Goal: Task Accomplishment & Management: Complete application form

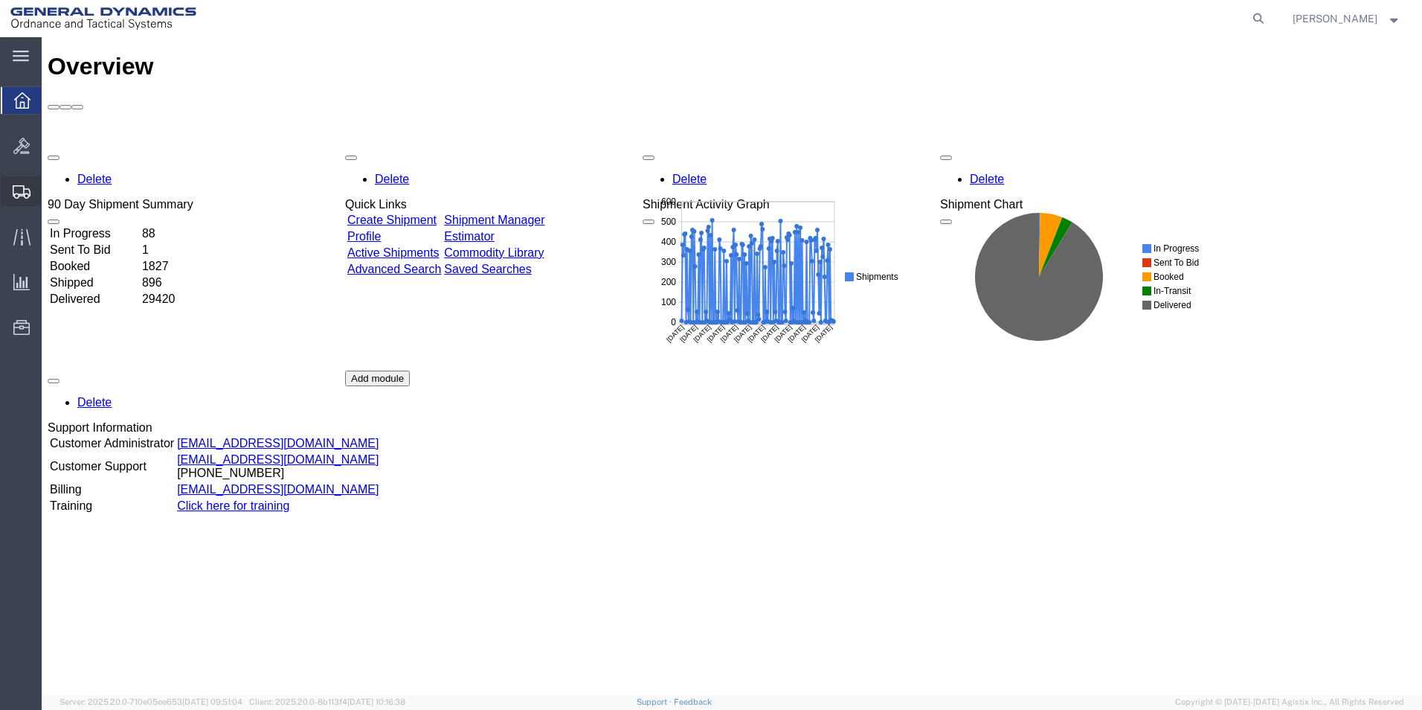
click at [0, 0] on span "Create Shipment" at bounding box center [0, 0] width 0 height 0
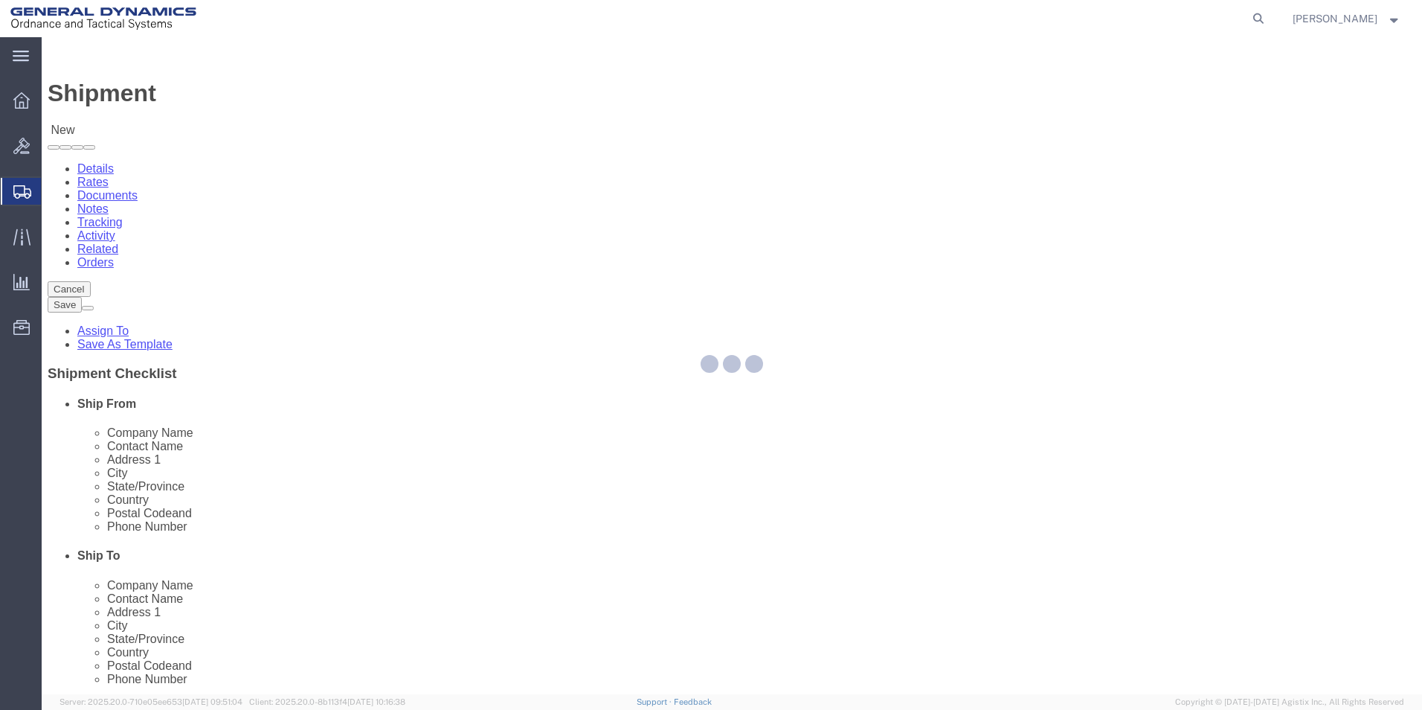
select select
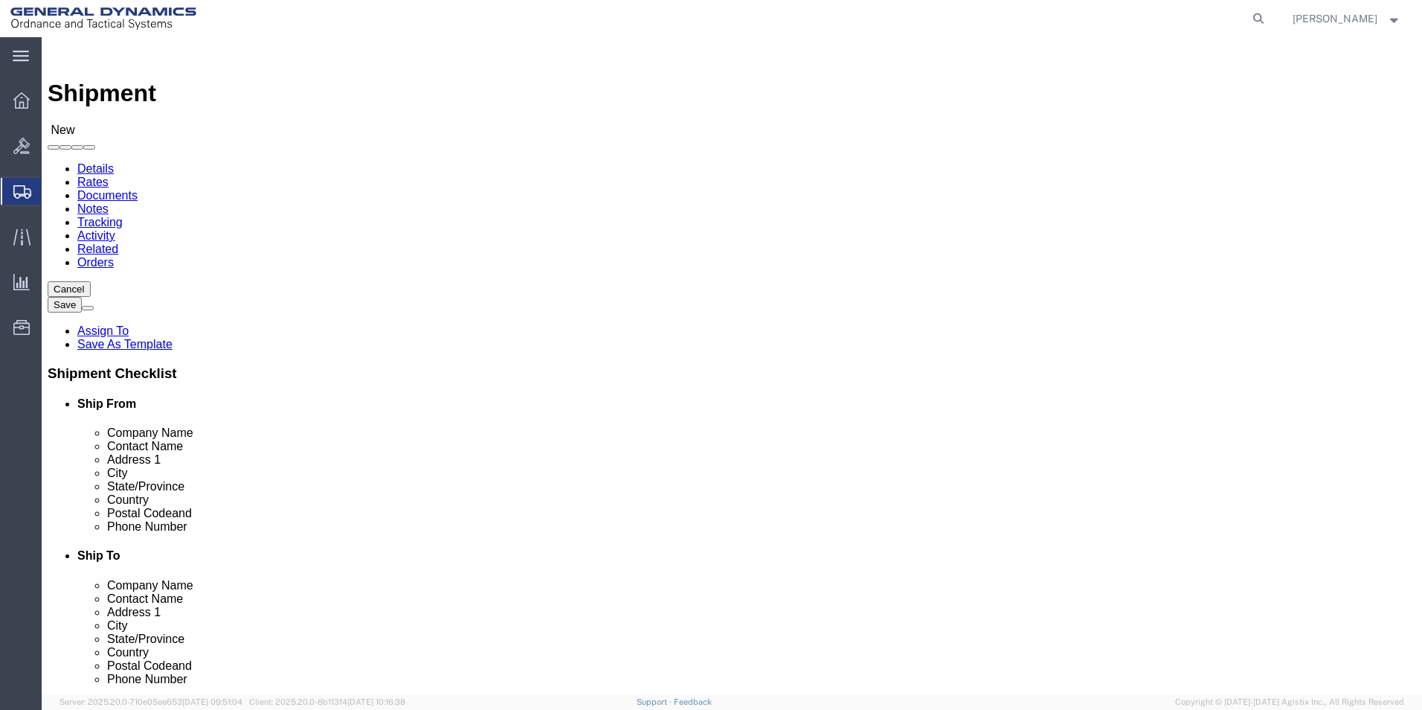
select select "310"
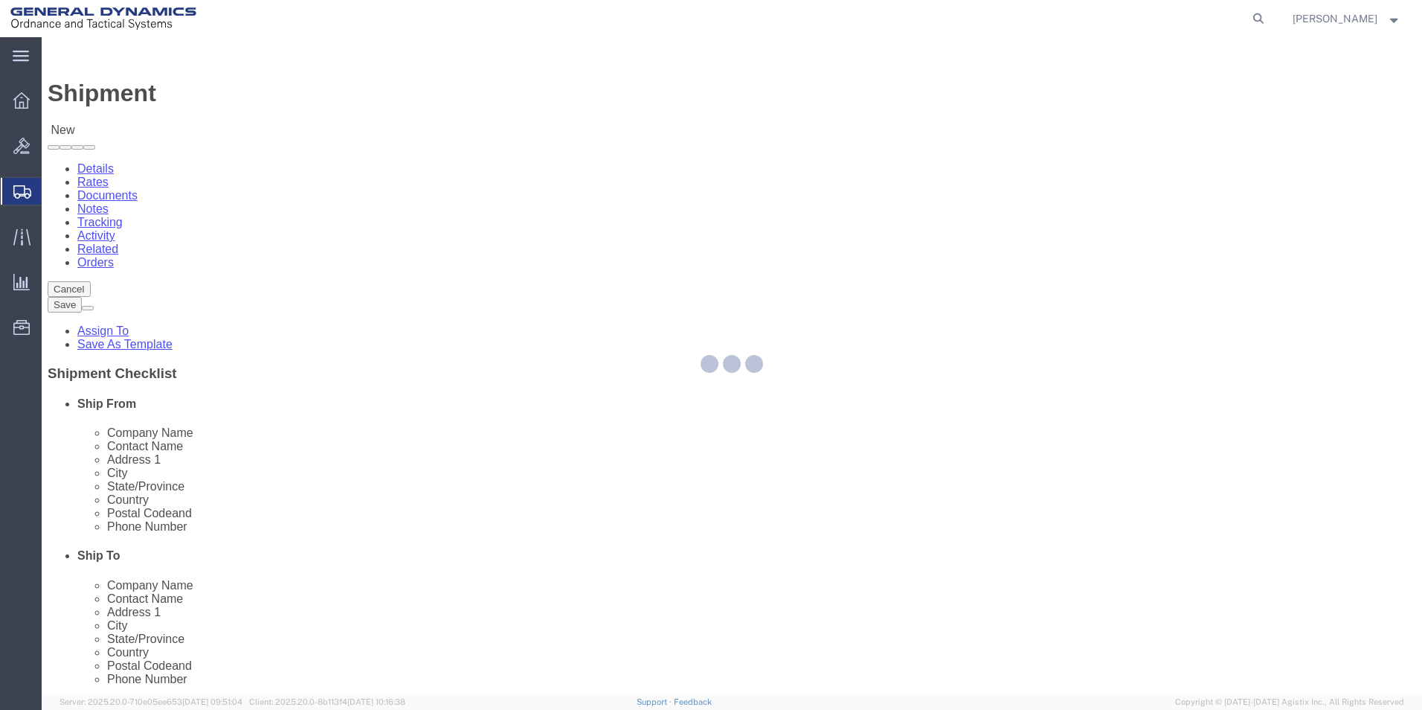
select select "PA"
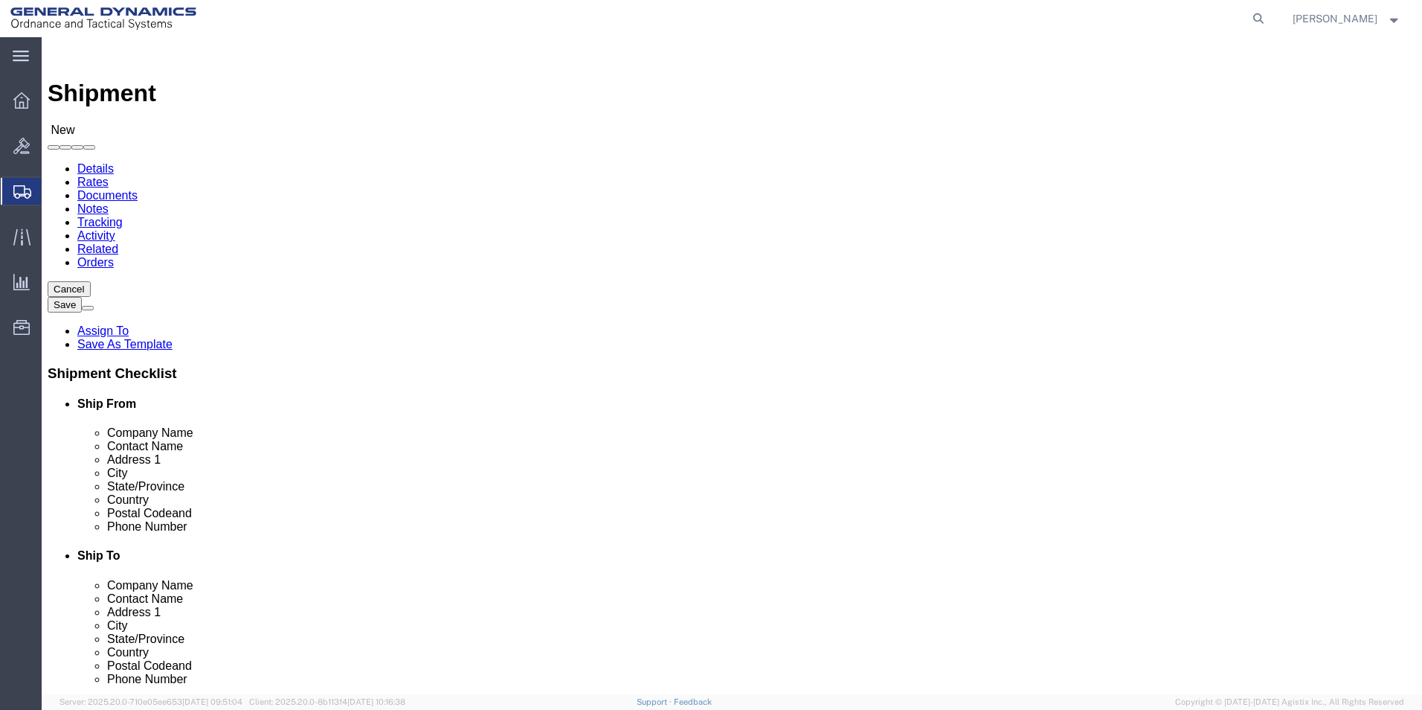
click input "text"
type input "[PERSON_NAME]"
click div "Address 2"
click input "text"
click div "City"
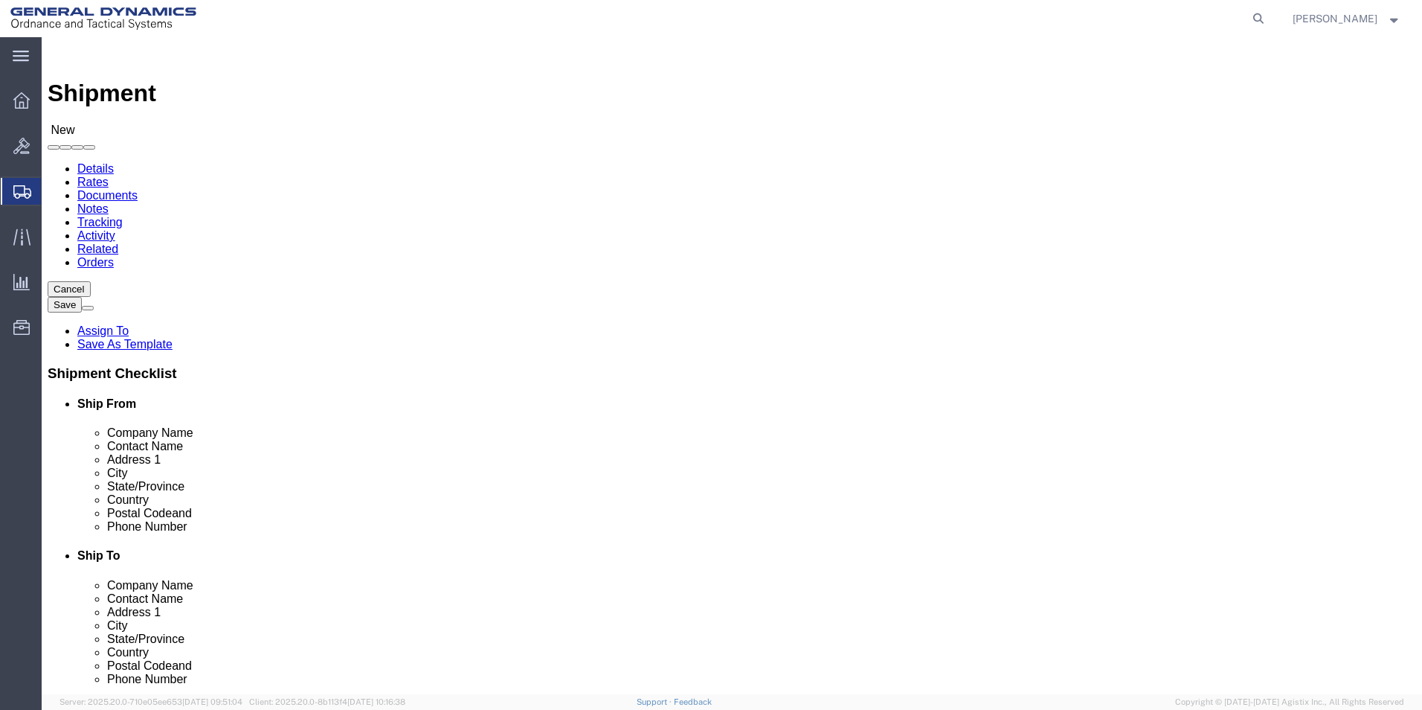
click input "text"
type input "[EMAIL_ADDRESS][PERSON_NAME][DOMAIN_NAME]"
click div "Location GD-OTS Red Lion My Profile Location [GEOGRAPHIC_DATA]-OTS [GEOGRAPHIC_…"
click input "text"
type input "Eng"
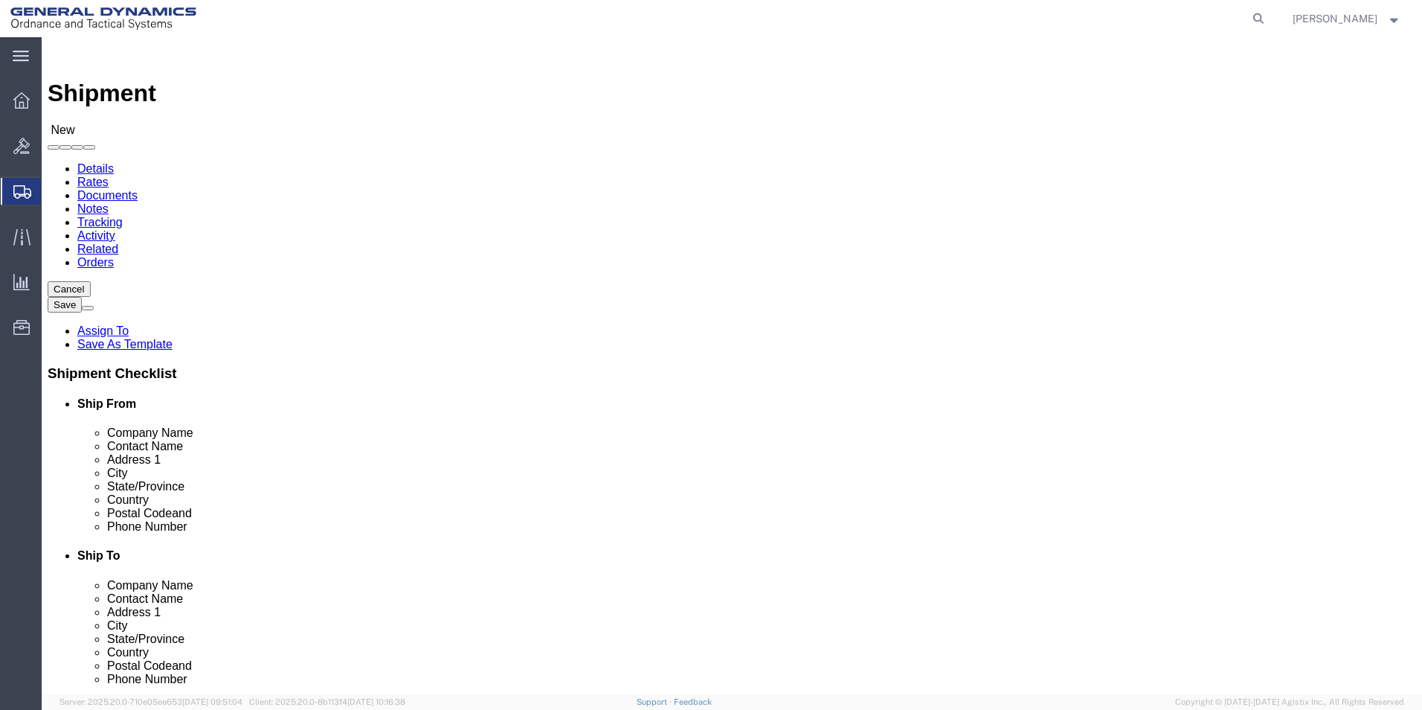
click p "- ENGINEERED PRECISION CASTING - ([PERSON_NAME]) [STREET_ADDRESS][PERSON_NAME]"
select select "NJ"
type input "ENGINEERED PRECISION CASTING"
drag, startPoint x: 831, startPoint y: 309, endPoint x: 677, endPoint y: 303, distance: 154.1
click div "Contact Name"
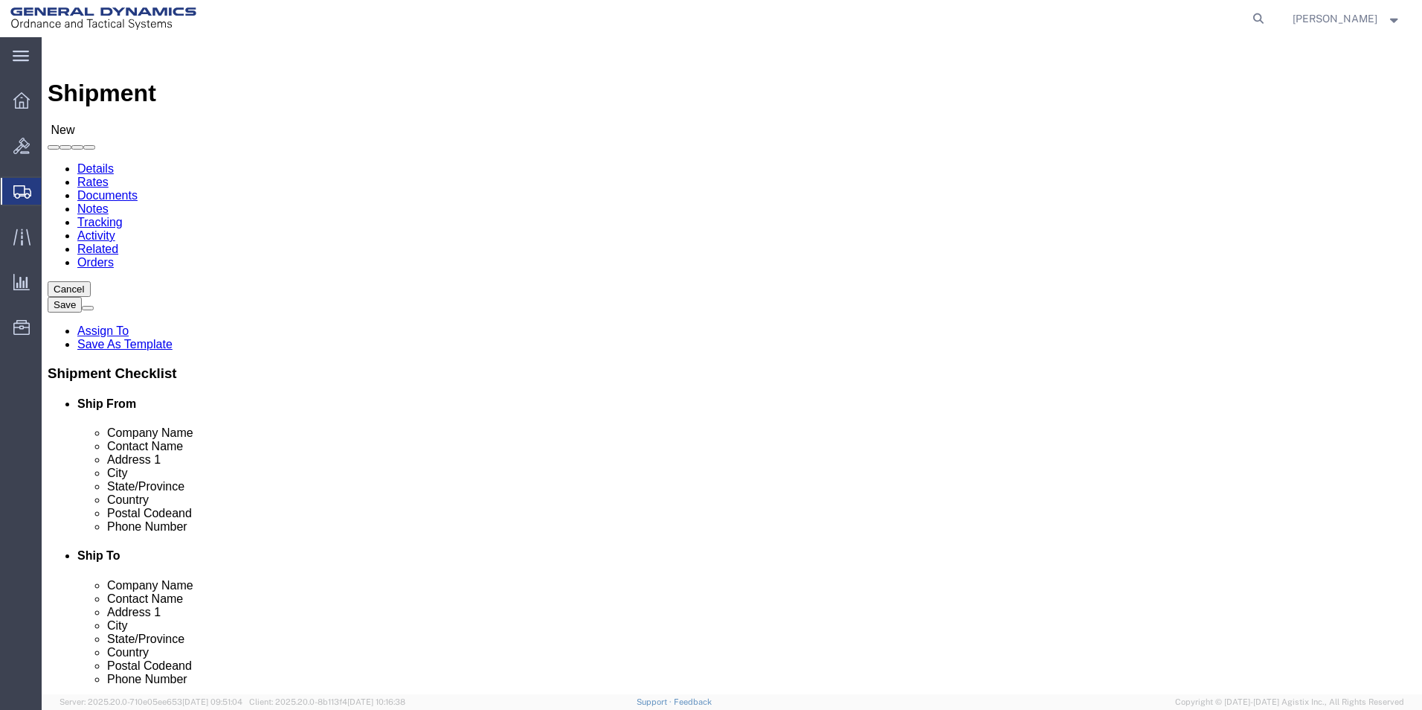
type input "Receiving"
click label "City"
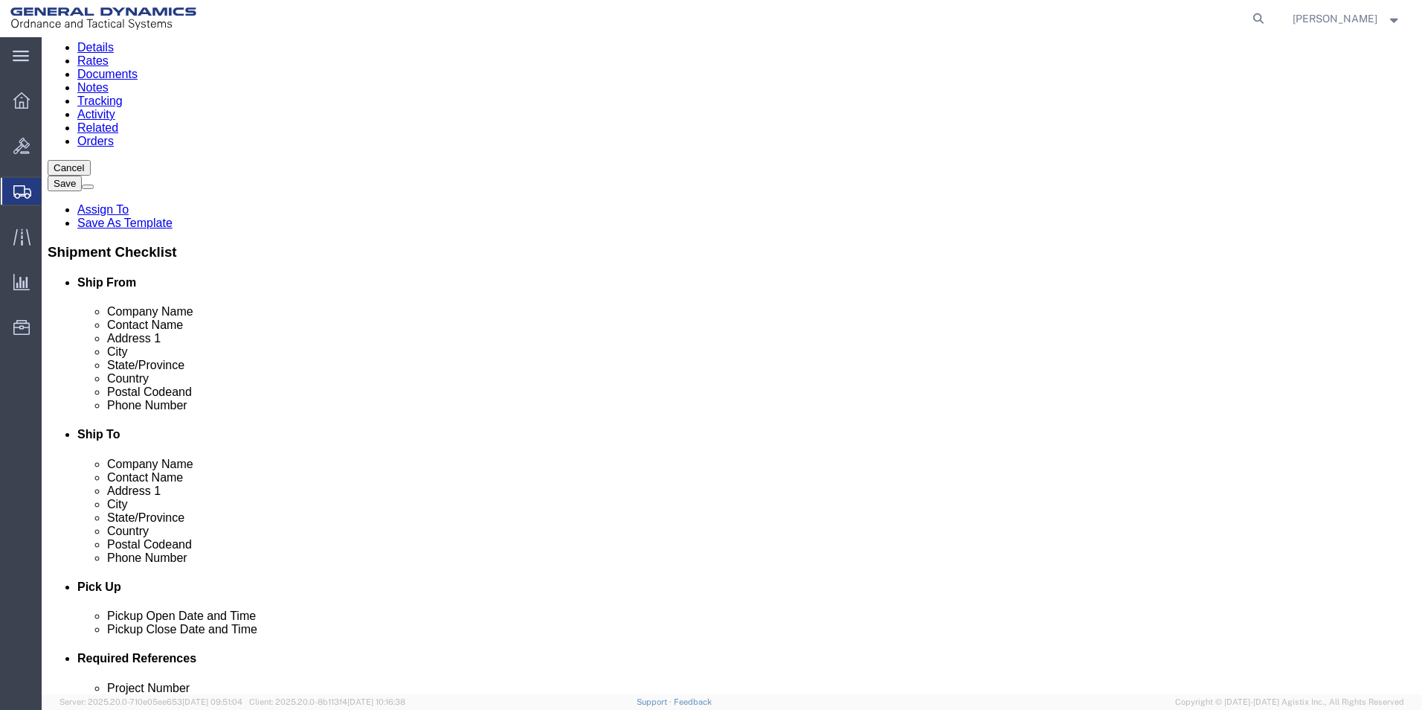
scroll to position [446, 0]
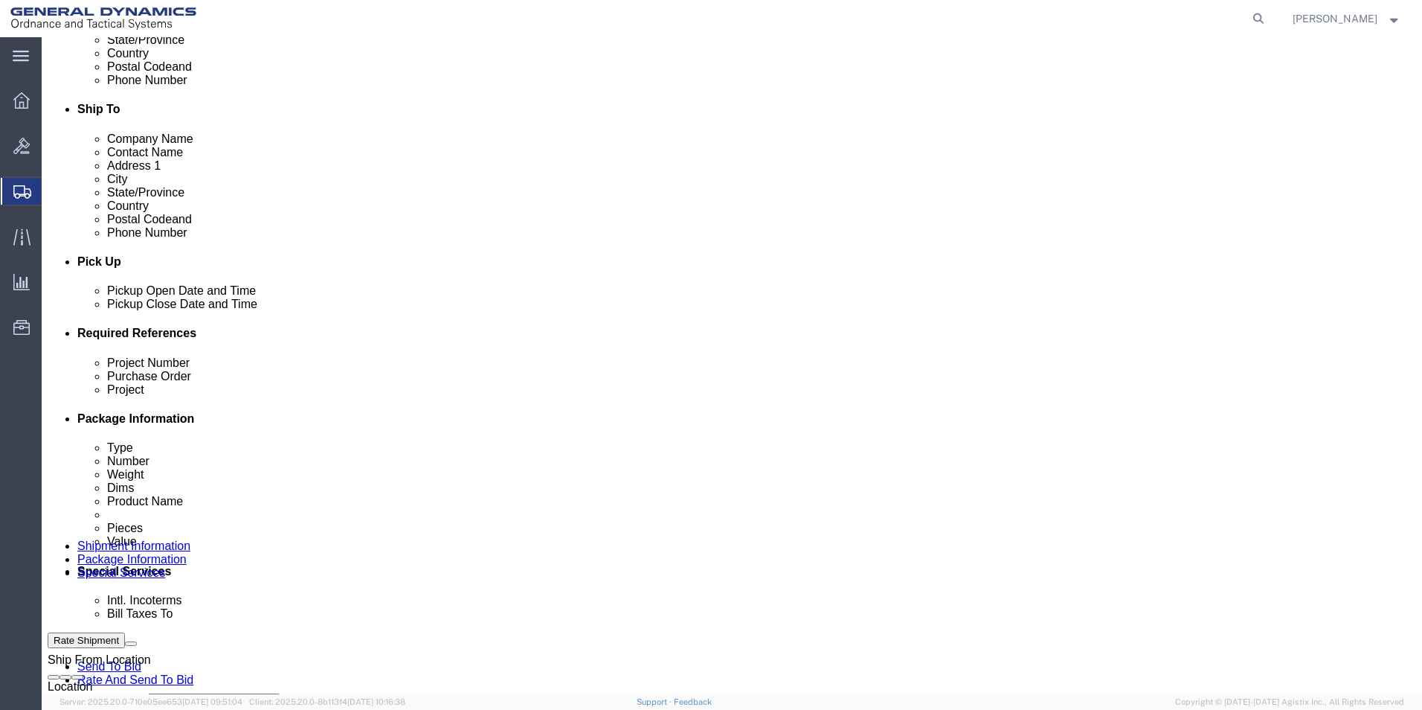
click input "text"
type input "100043446"
click input "text"
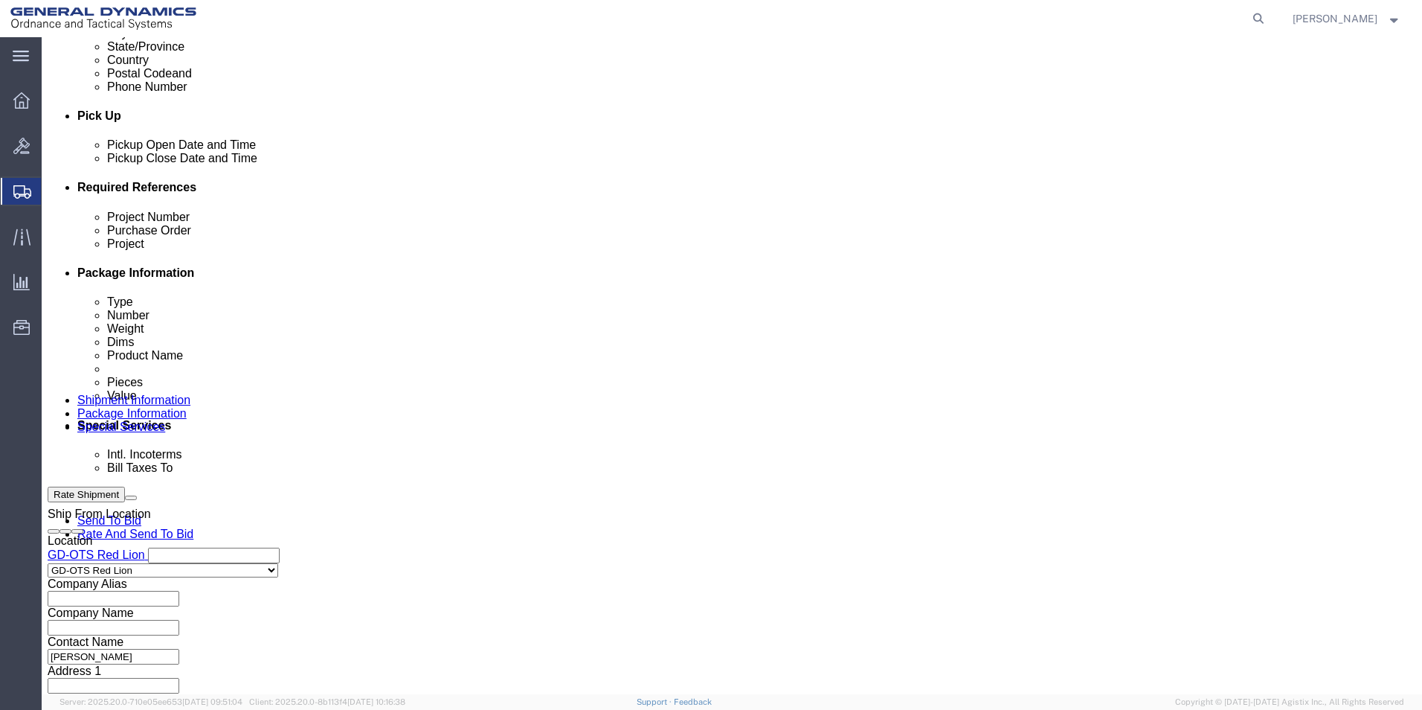
scroll to position [620, 0]
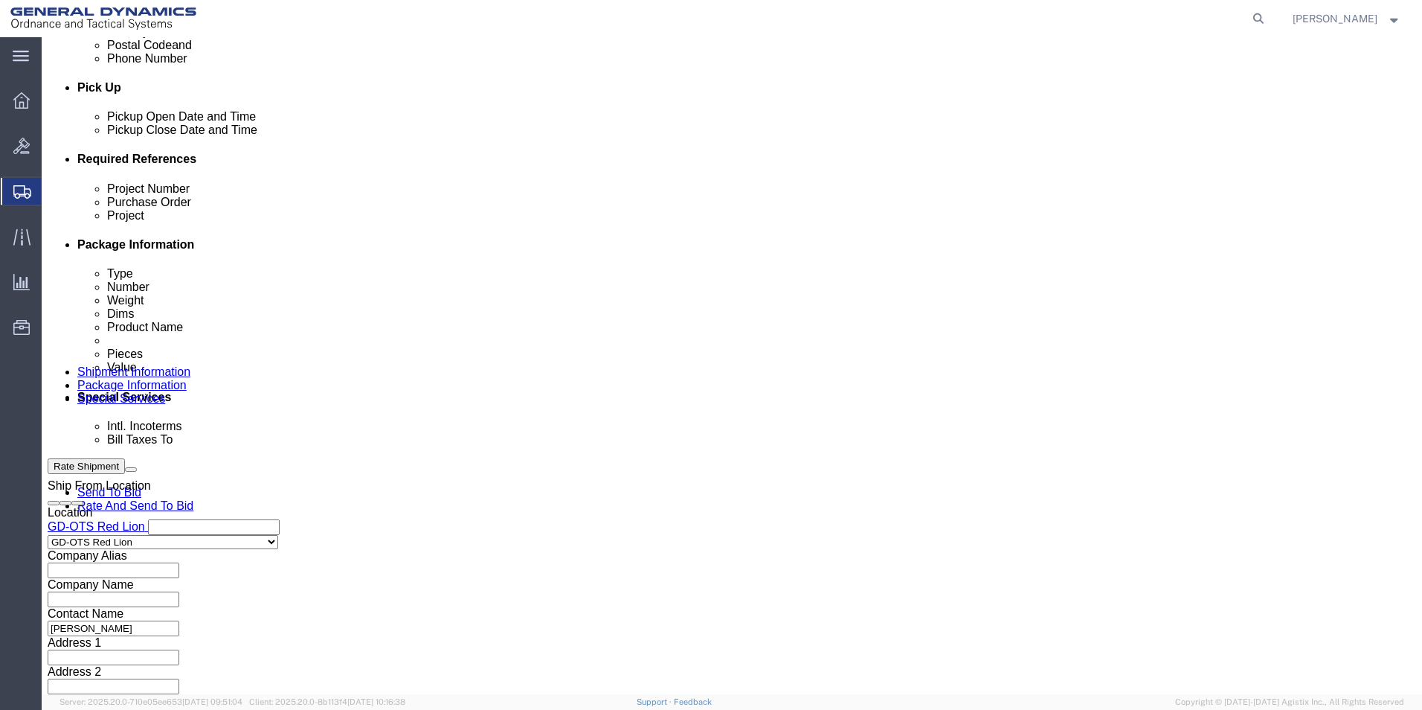
type input "W15QKN-23-D-0035"
click button "Continue"
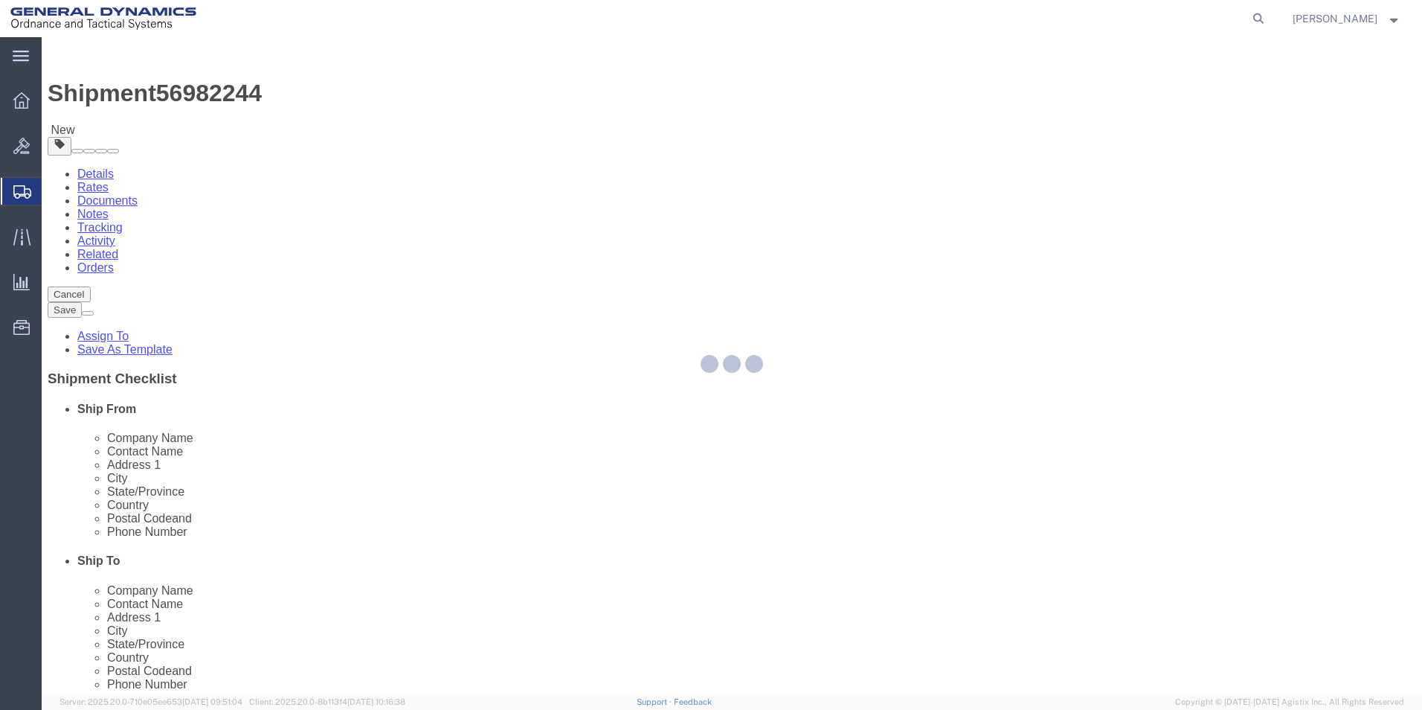
select select "CBOX"
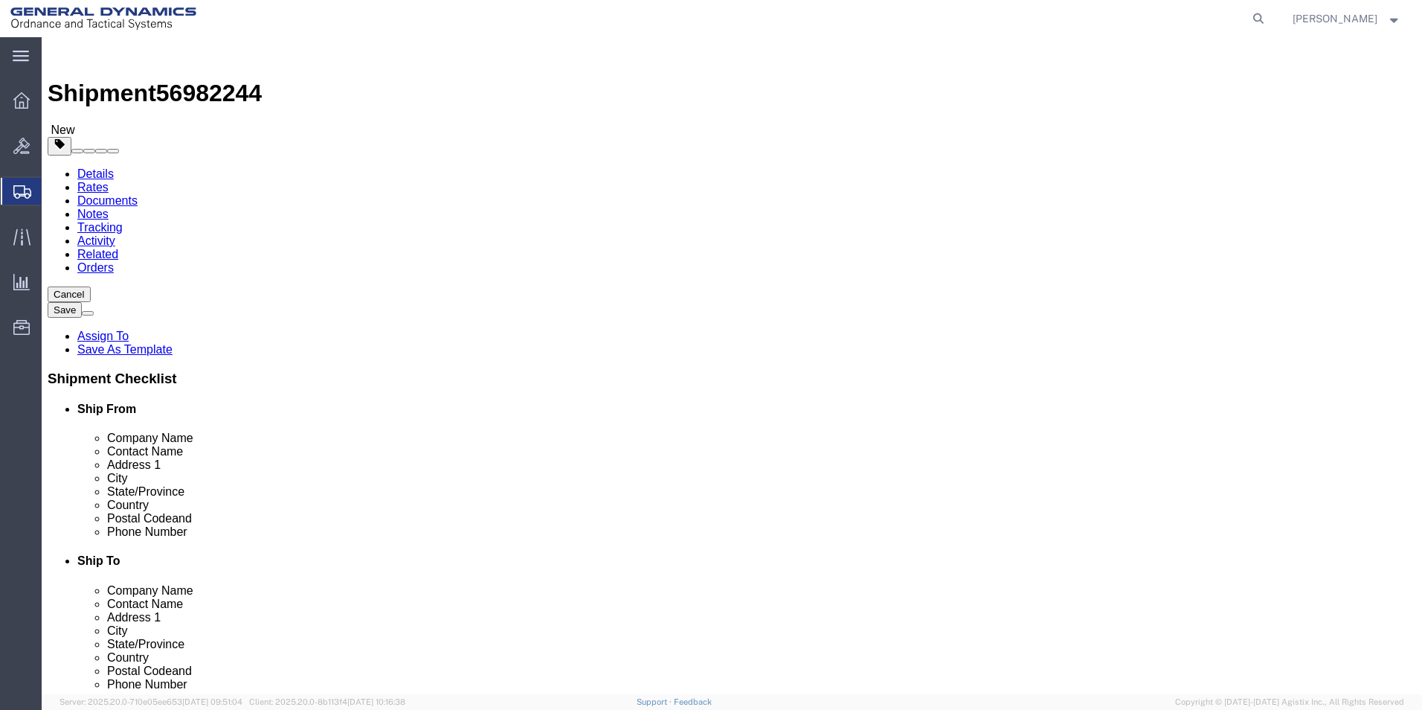
drag, startPoint x: 54, startPoint y: 106, endPoint x: 65, endPoint y: 107, distance: 11.3
click link "Shipment Information"
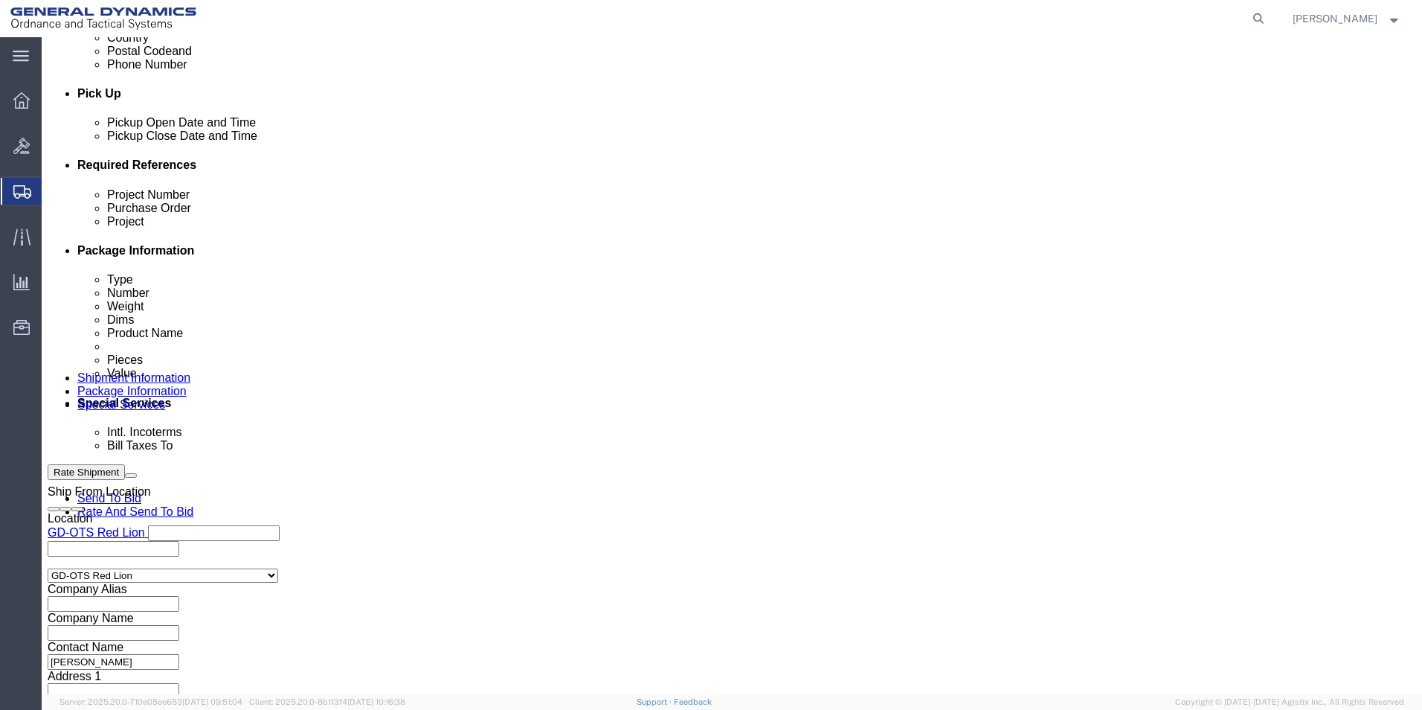
scroll to position [620, 0]
click input "text"
drag, startPoint x: 998, startPoint y: 292, endPoint x: 893, endPoint y: 286, distance: 105.0
click input "W15QKN-23-D-0035"
click input "text"
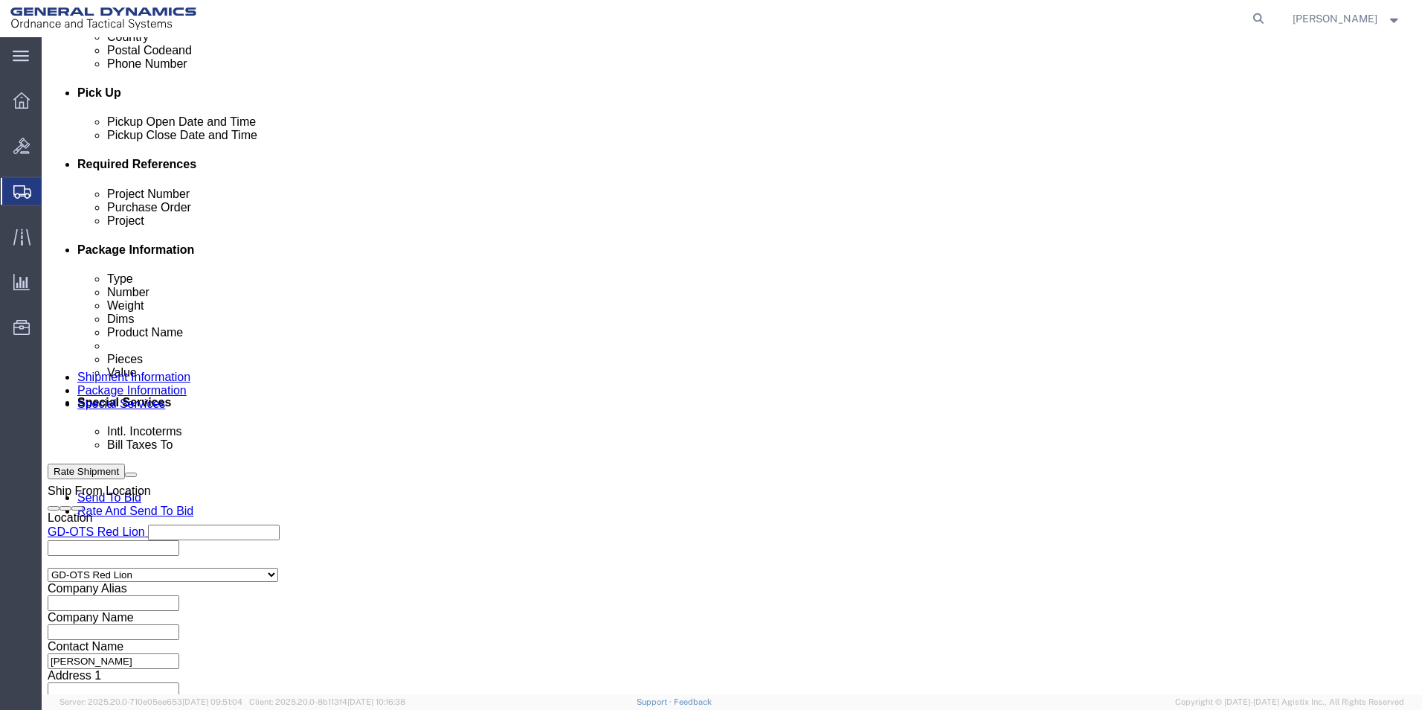
paste input "W15QKN-23-D-0035"
type input "W15QKN-23-D-0035"
click input "text"
paste input "30100305"
type input "30100305"
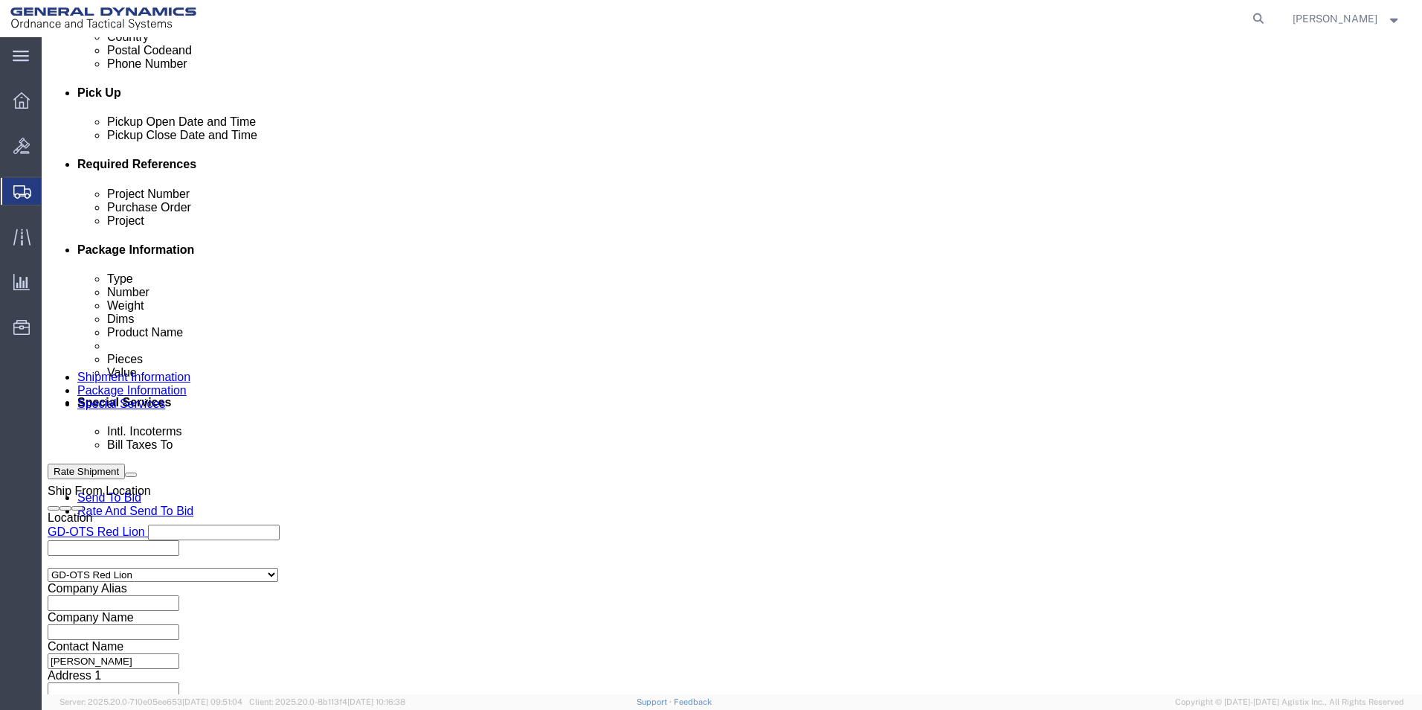
click button "Continue"
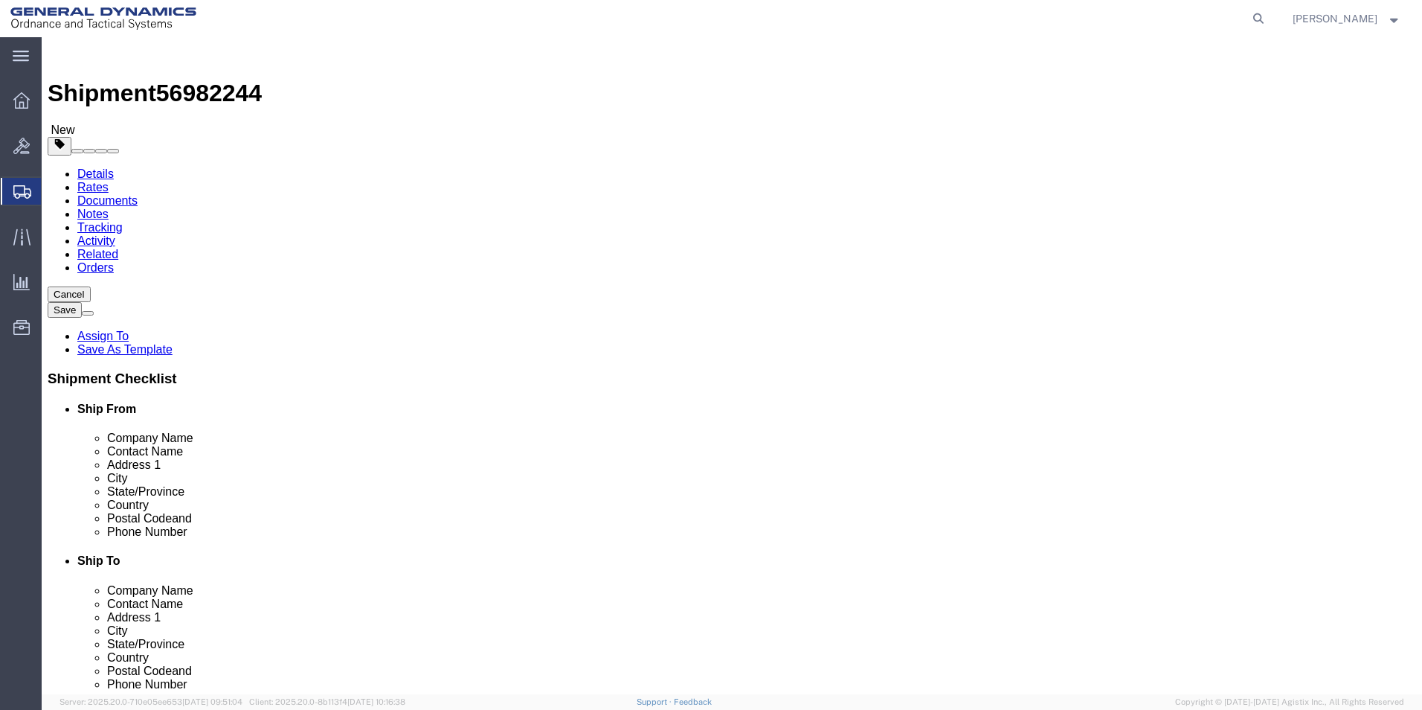
click select "Select Bale(s) Basket(s) Bolt(s) Bottle(s) Buckets Bulk Bundle(s) Can(s) Cardbo…"
click div "Package Type Select Bale(s) Basket(s) Bolt(s) Bottle(s) Buckets Bulk Bundle(s) …"
click input "text"
type input "16"
type input "6"
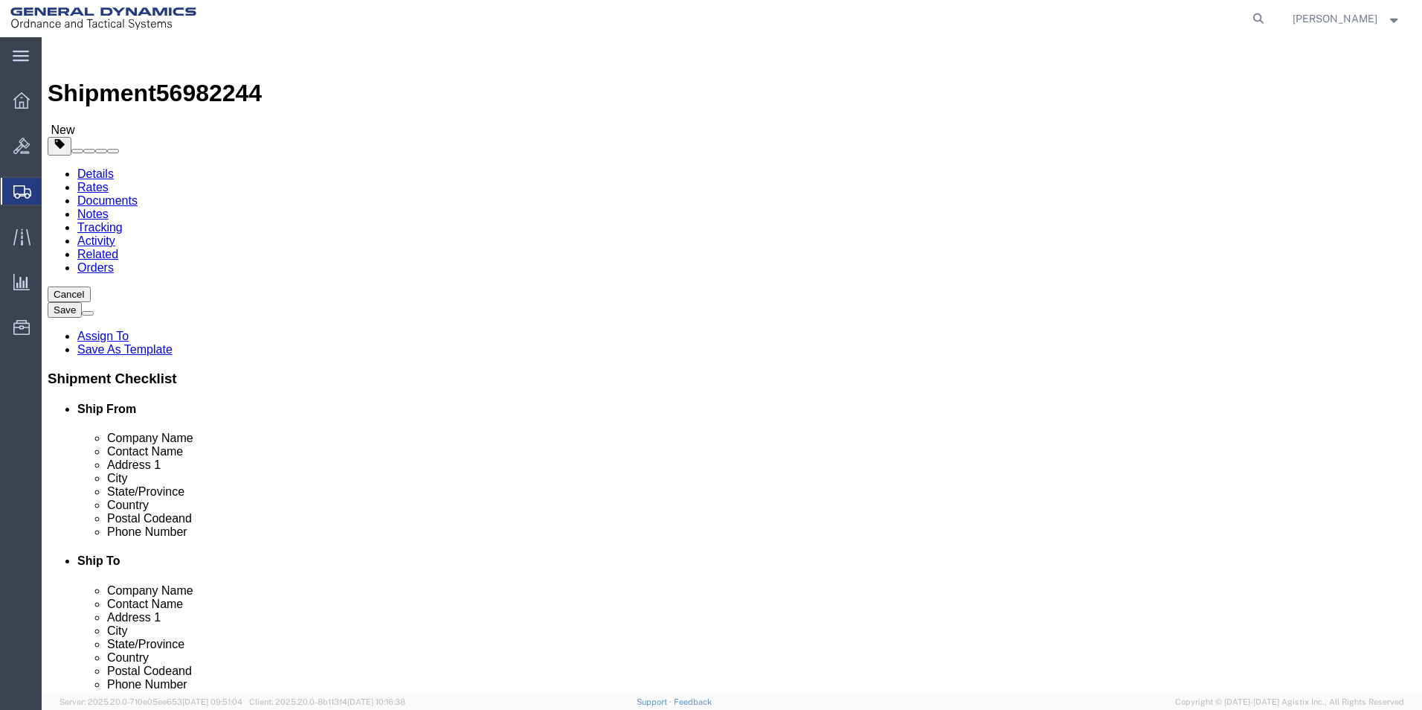
type input "6"
drag, startPoint x: 237, startPoint y: 347, endPoint x: 155, endPoint y: 339, distance: 82.9
click div "Weight 0.00 Select kgs lbs Ship. t°"
type input "2"
type input "5"
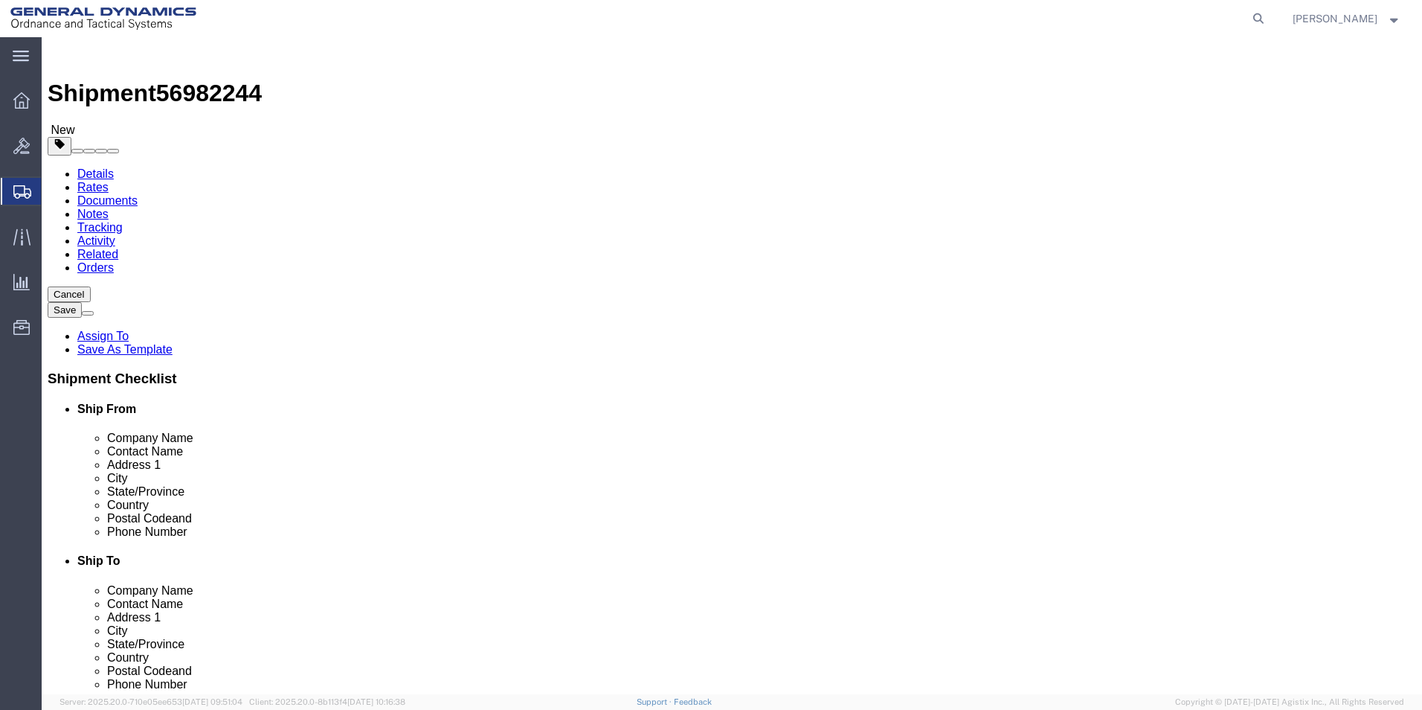
click link "Add Content"
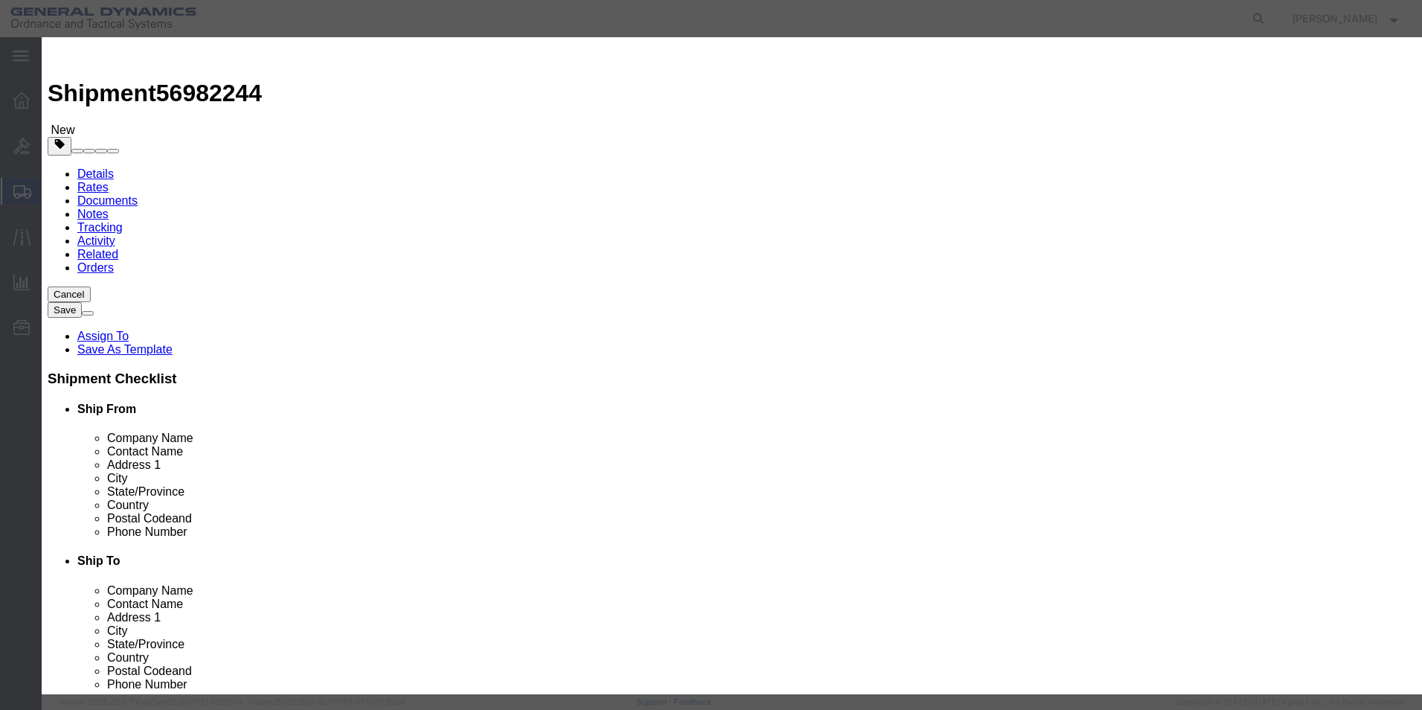
click input "text"
type input "c"
type input "Casting, Fin, KE-W A1"
click div "Pieces 0 Select Bag Barrels 100Board Feet Bottle Box Blister Pack Carats Can Ca…"
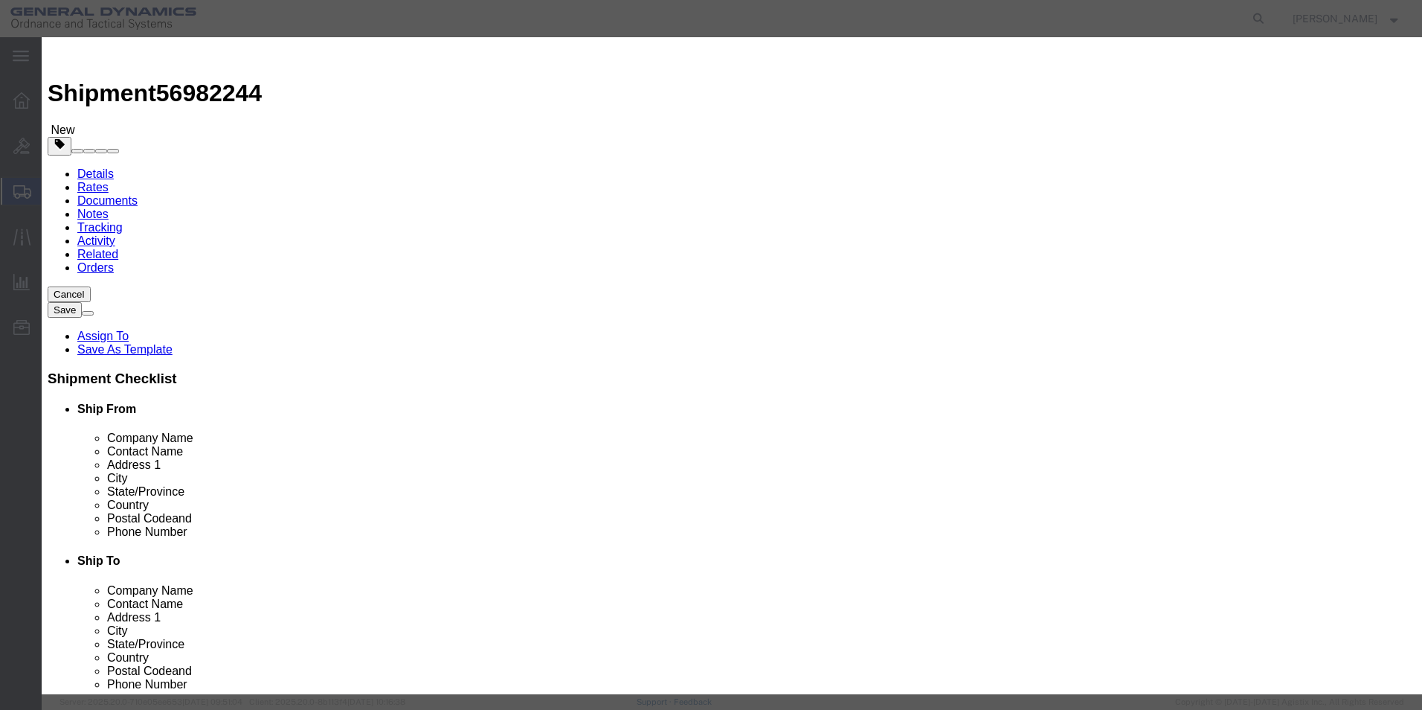
type input "5"
drag, startPoint x: 445, startPoint y: 168, endPoint x: 427, endPoint y: 176, distance: 19.6
click input "text"
type input "607.20"
click button "Save & Close"
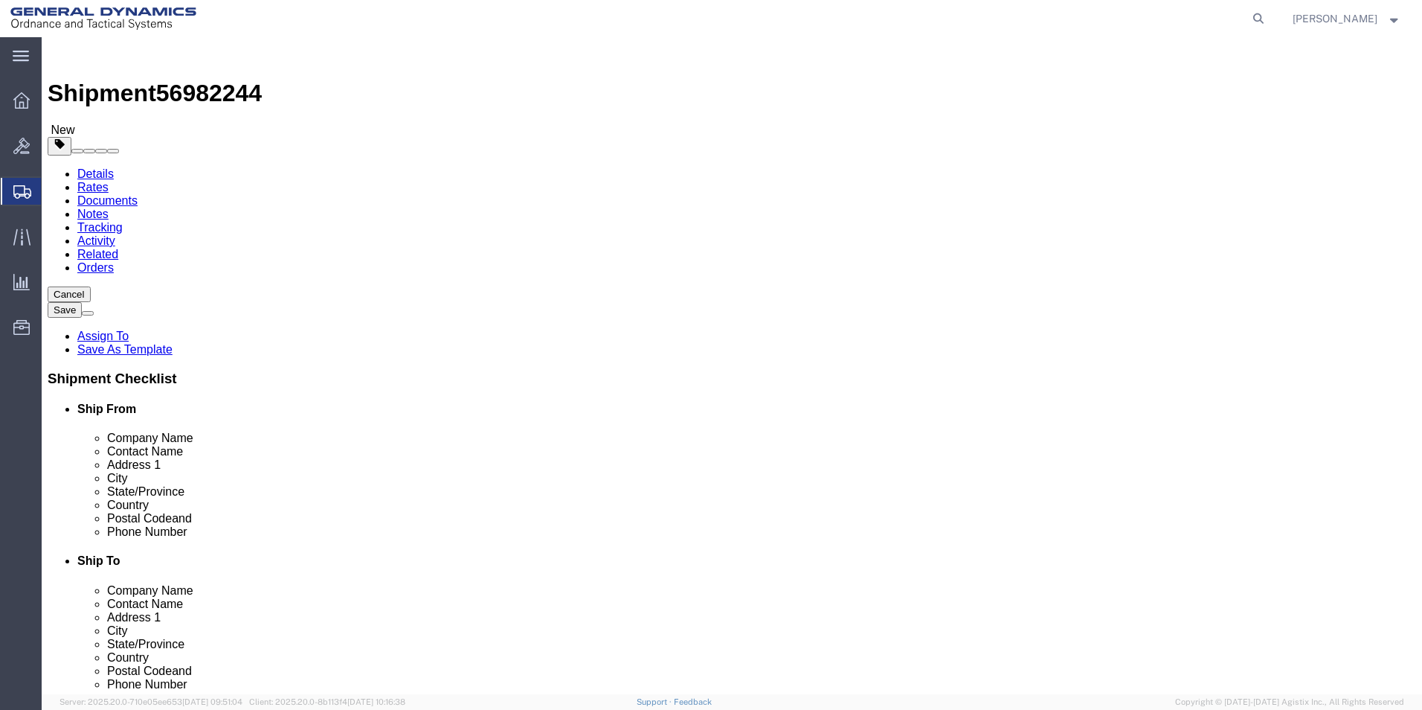
click button "Continue"
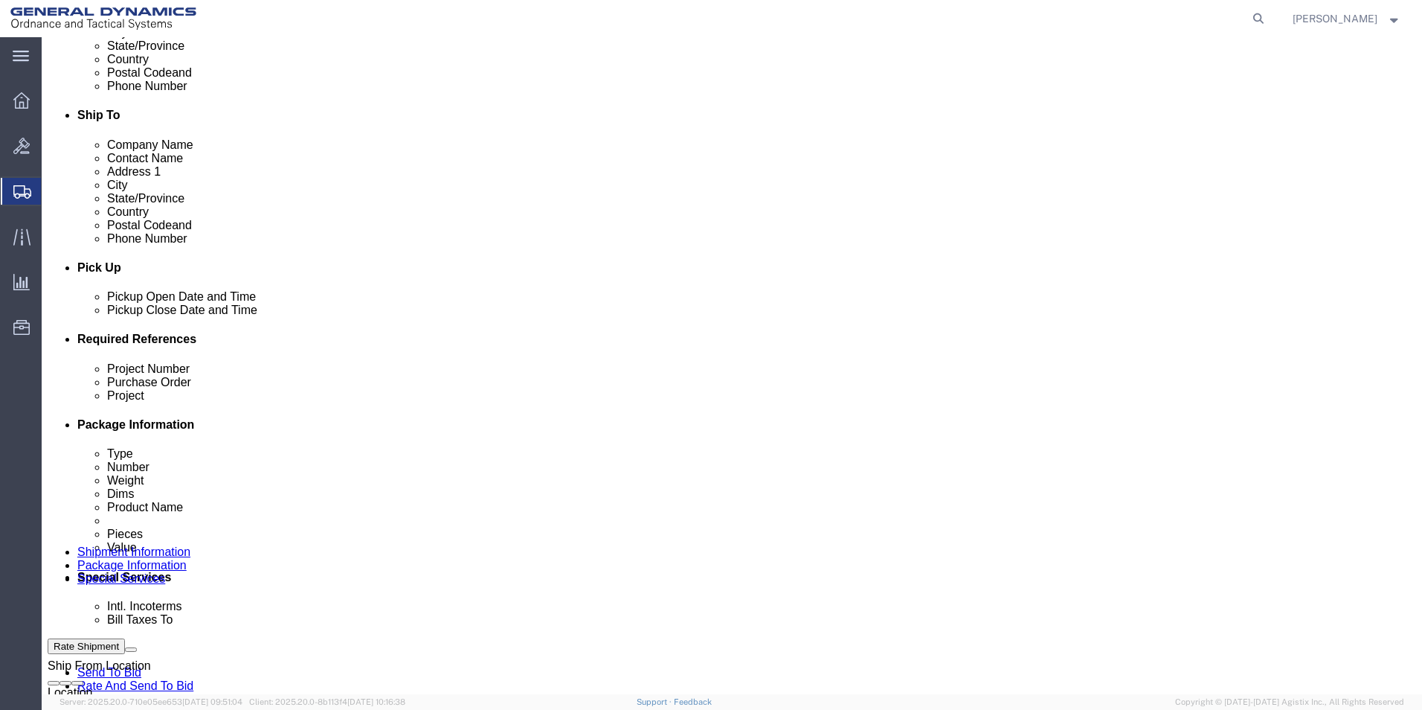
scroll to position [247, 0]
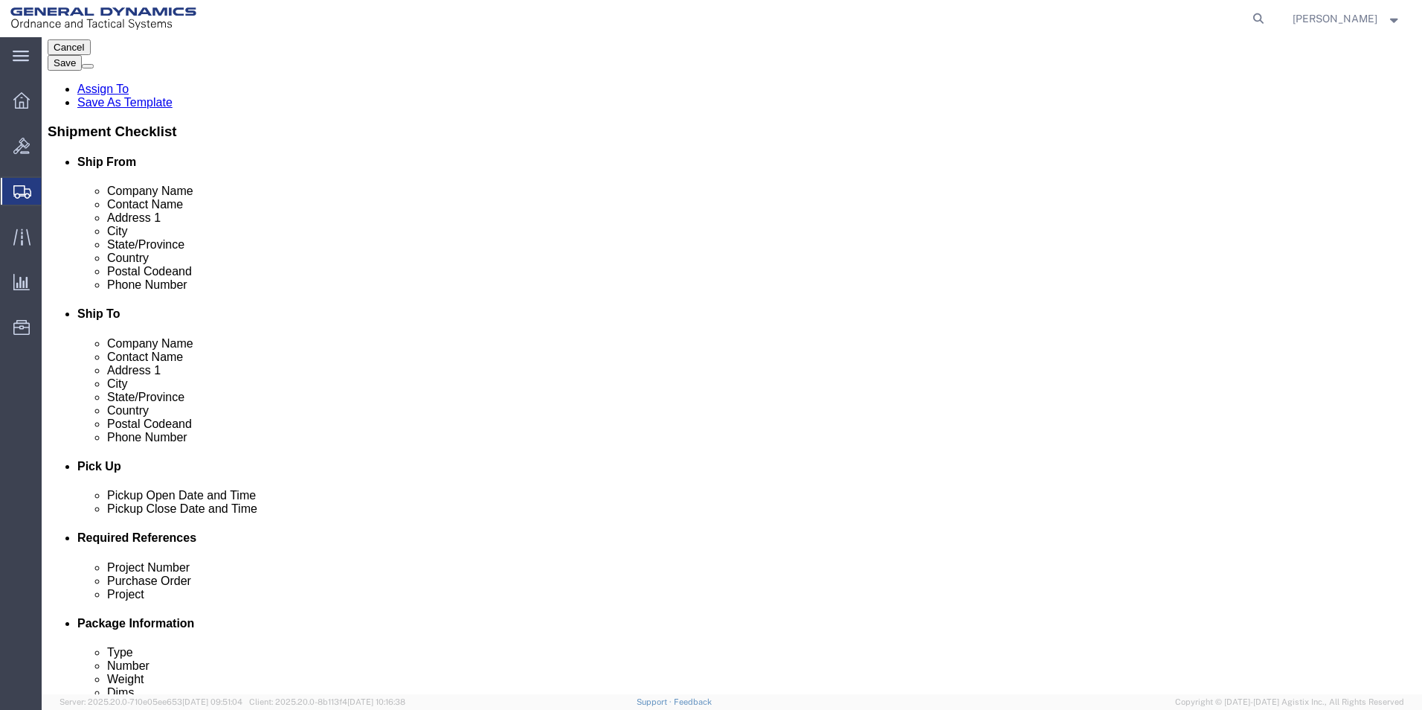
click label "BOL"
click input "BOL"
checkbox input "true"
click button "Rate Shipment"
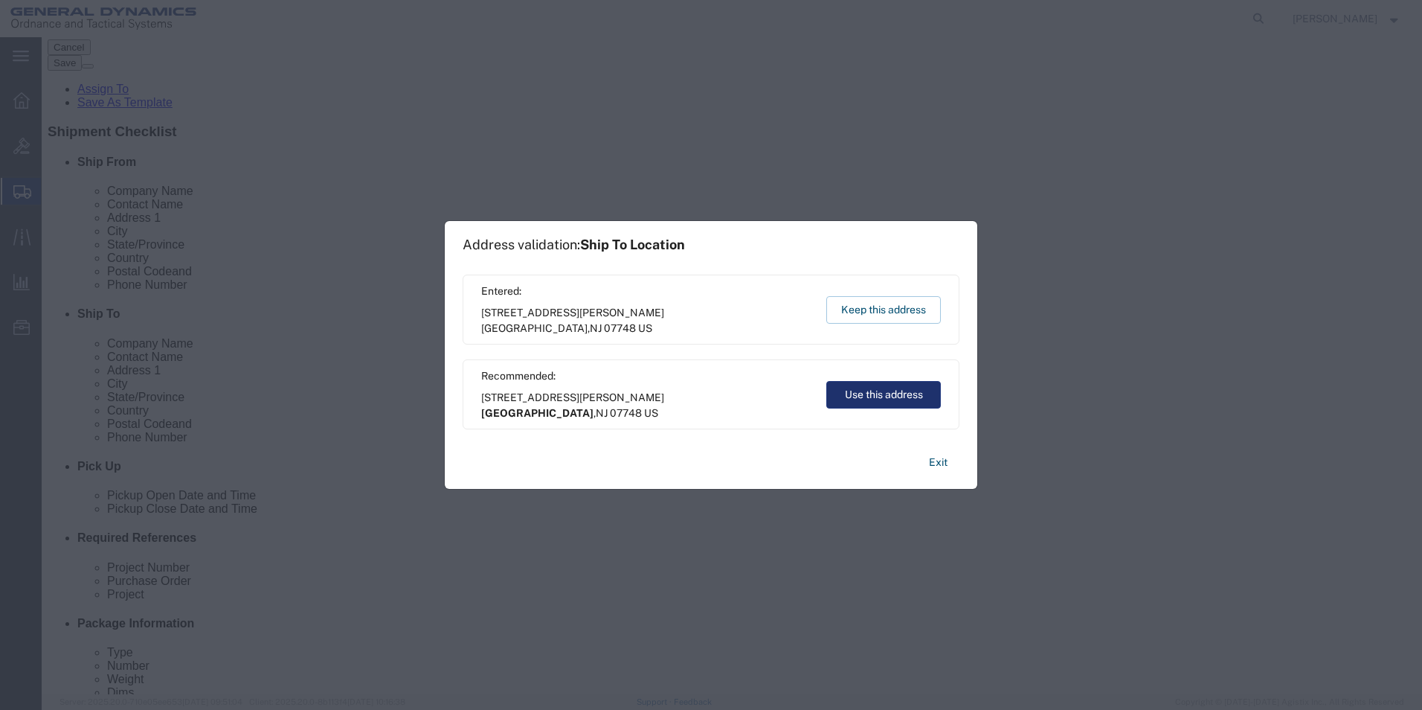
click at [884, 391] on button "Use this address" at bounding box center [883, 395] width 115 height 28
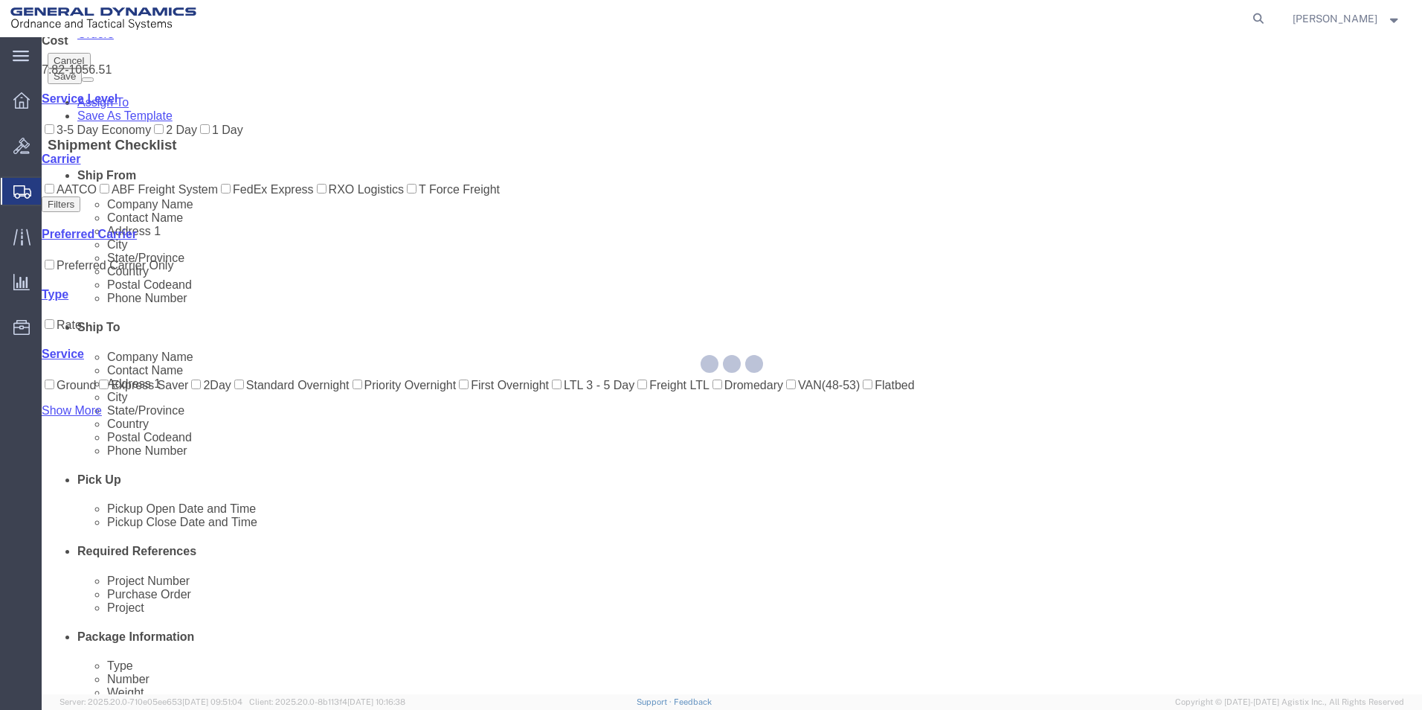
scroll to position [0, 0]
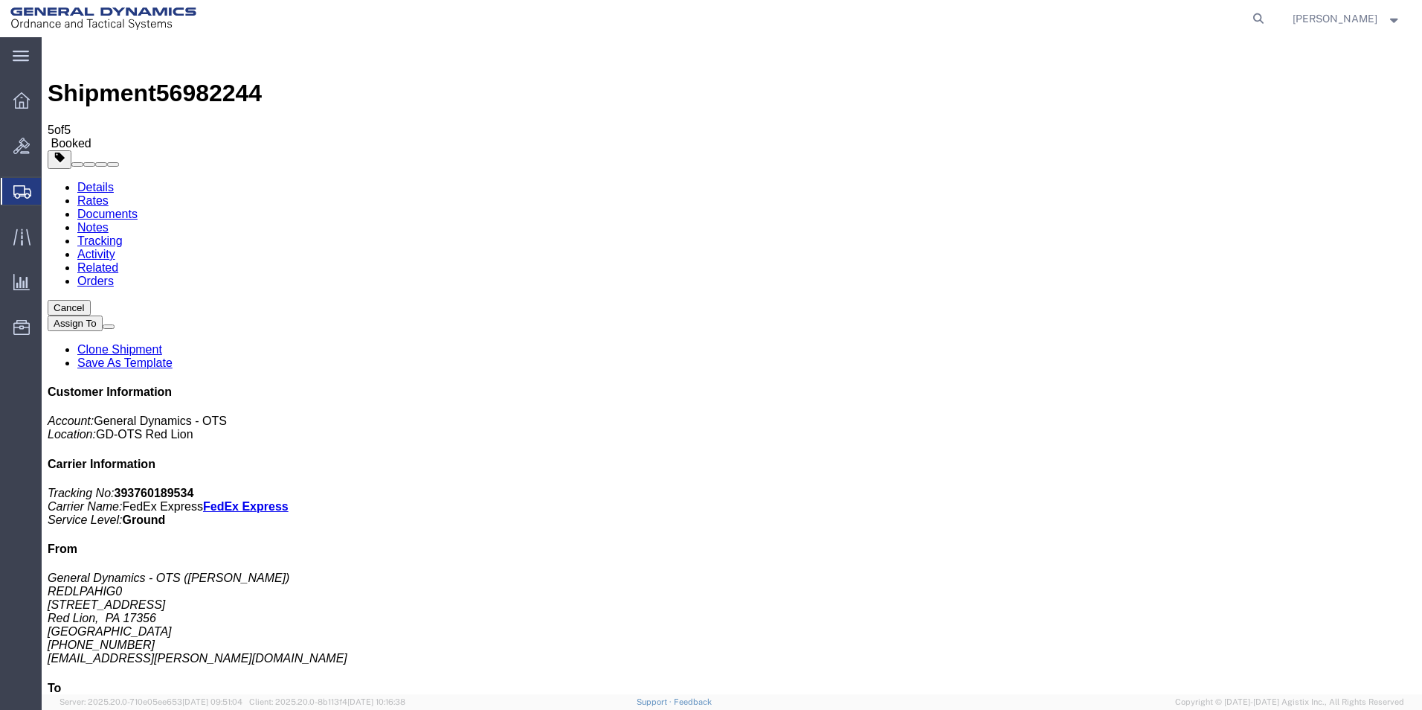
click at [0, 0] on span "Create Shipment" at bounding box center [0, 0] width 0 height 0
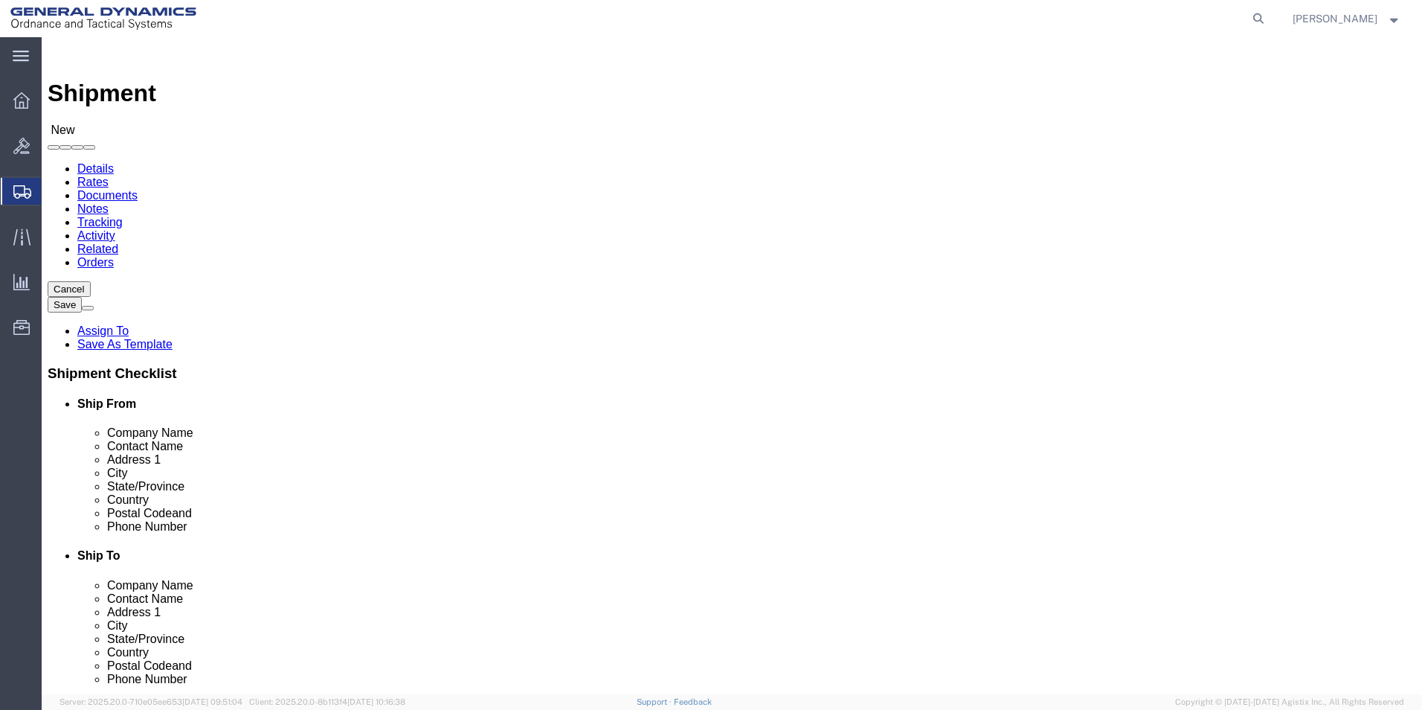
click input "text"
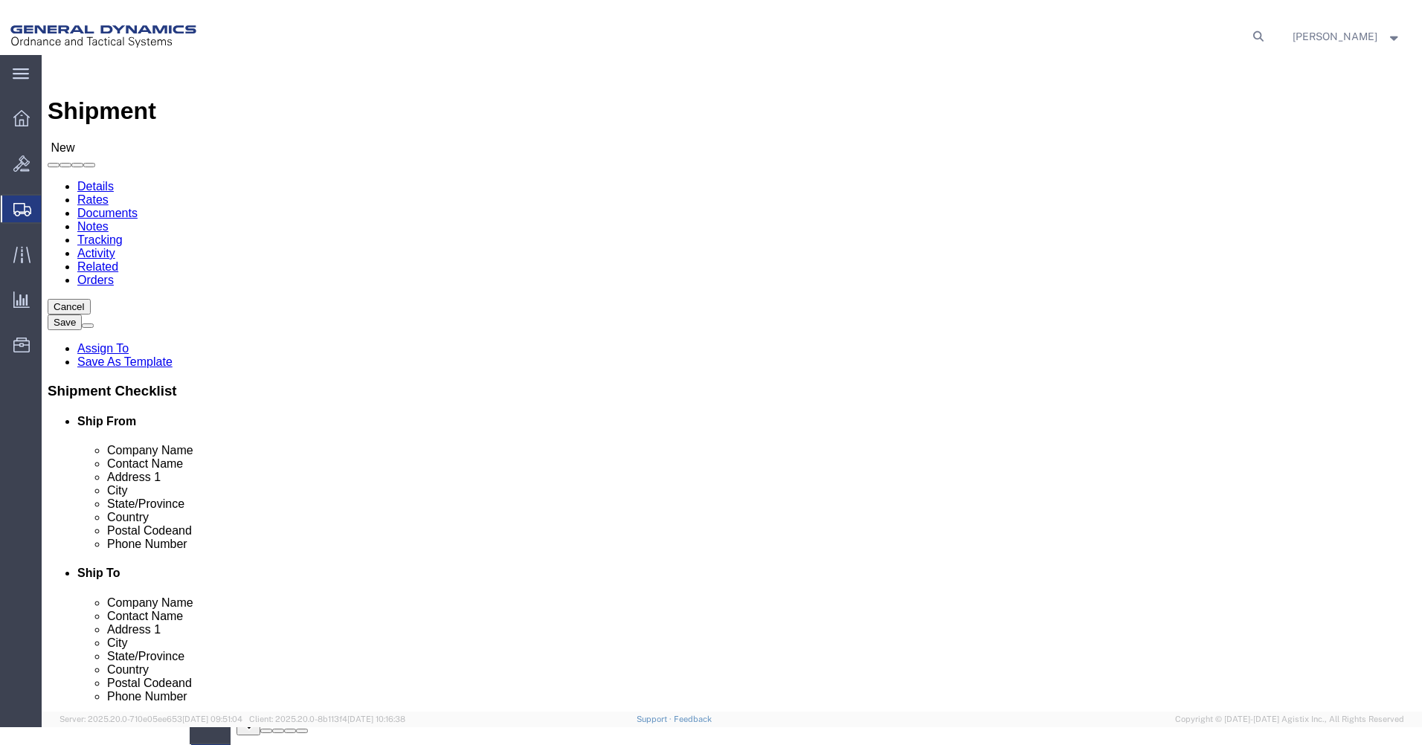
scroll to position [2, 0]
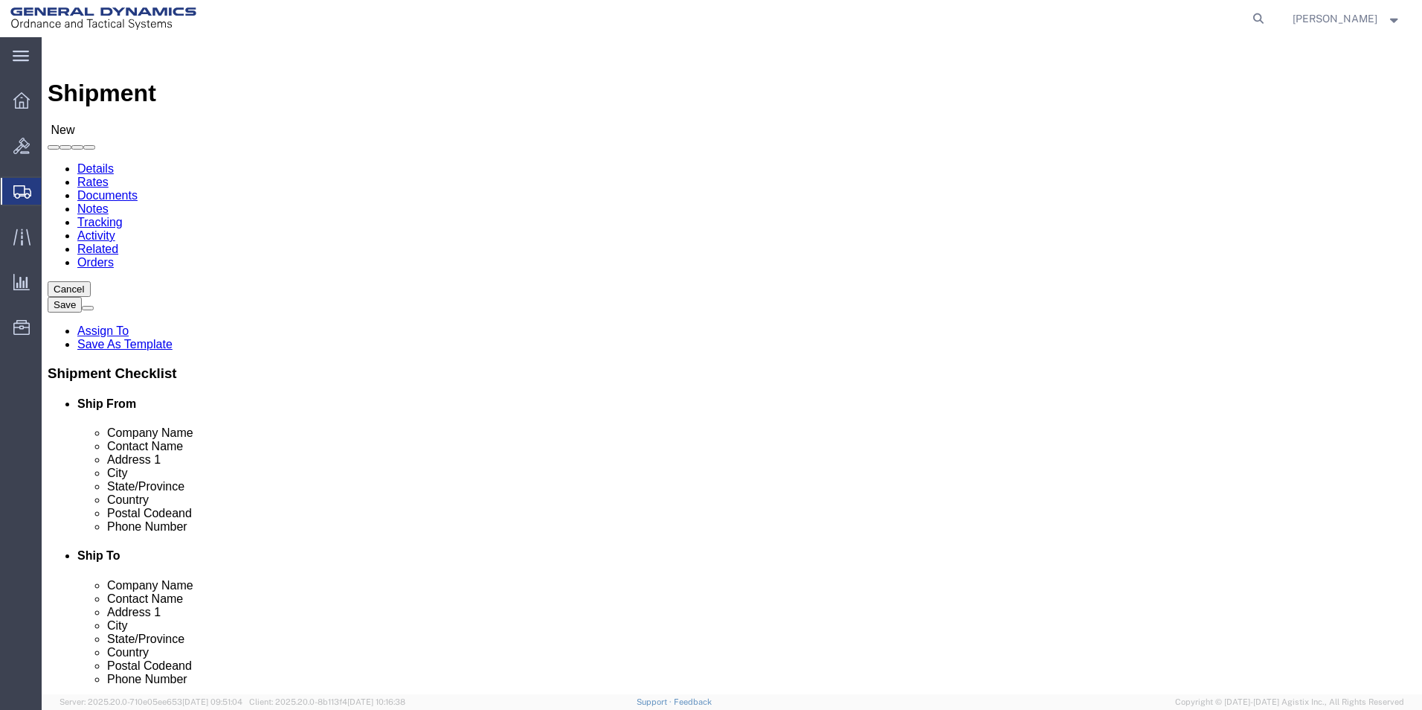
select select "310"
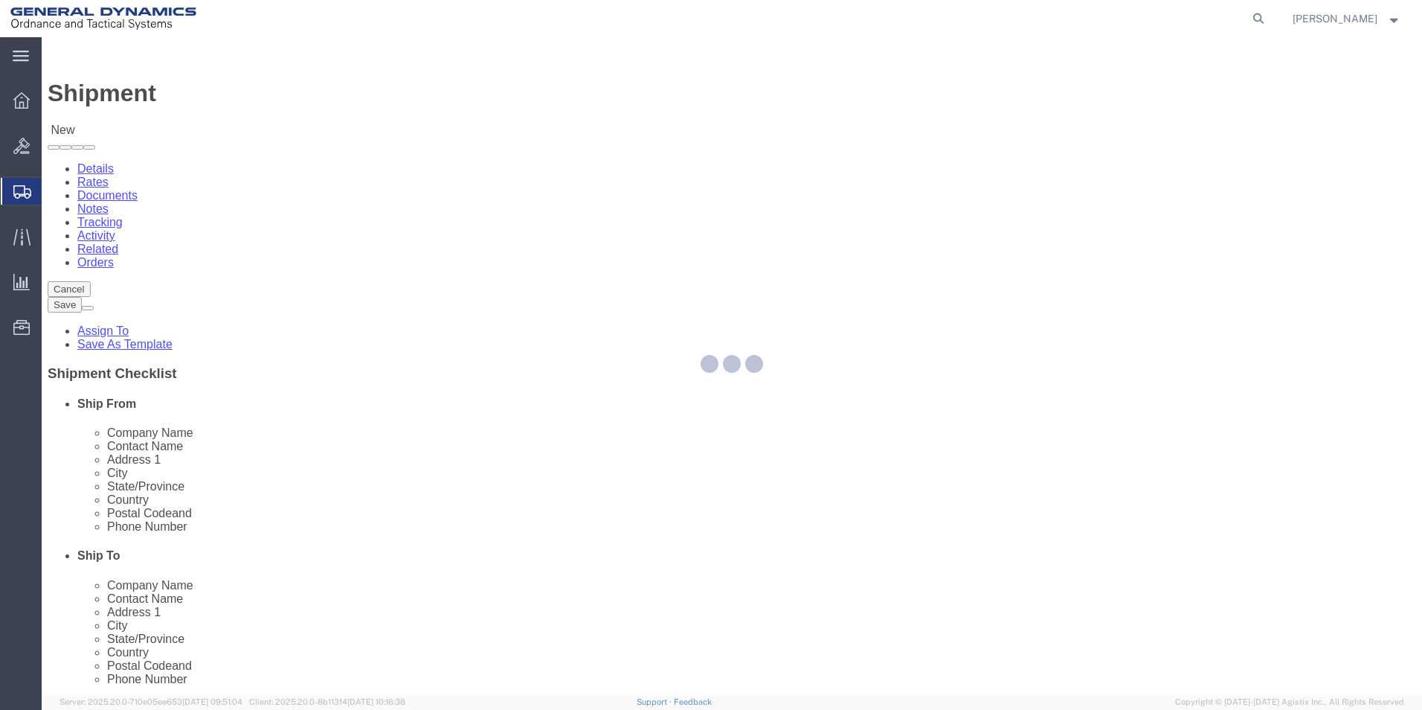
select select "PA"
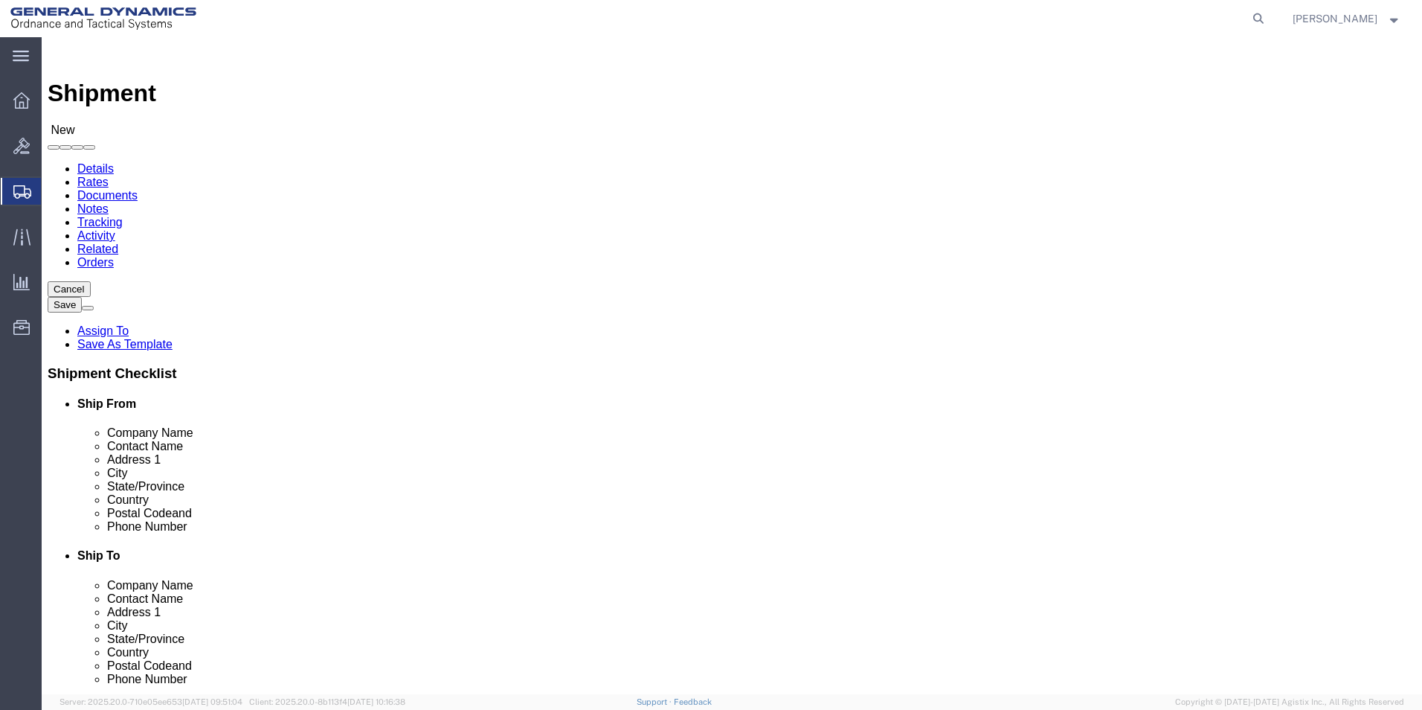
click input "text"
type input "[PERSON_NAME]"
click div "Please fix the following errors Ship From Location Location GD-OTS Red Lion Sel…"
click input "text"
type input "[EMAIL_ADDRESS][PERSON_NAME][DOMAIN_NAME]"
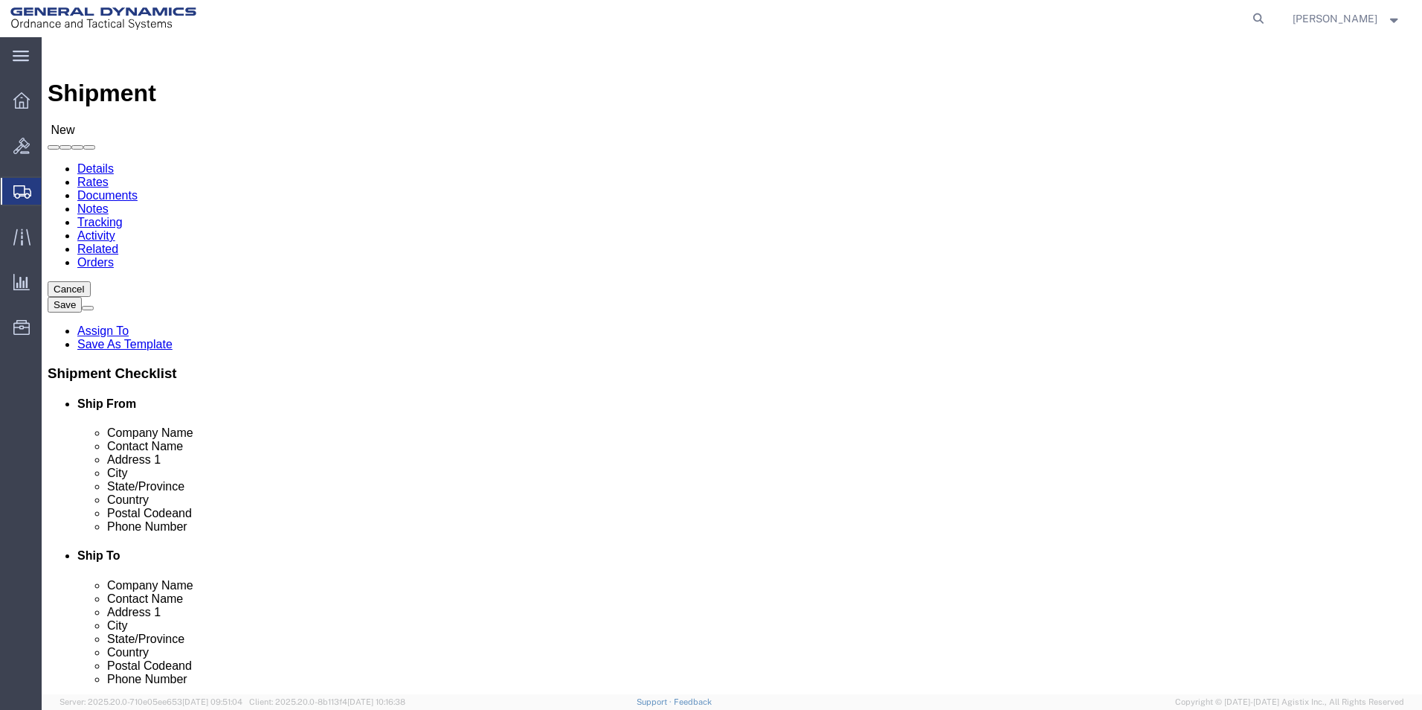
click input "text"
type input "American Ordance"
click input "text"
type input "Receiving"
click label "Address 1"
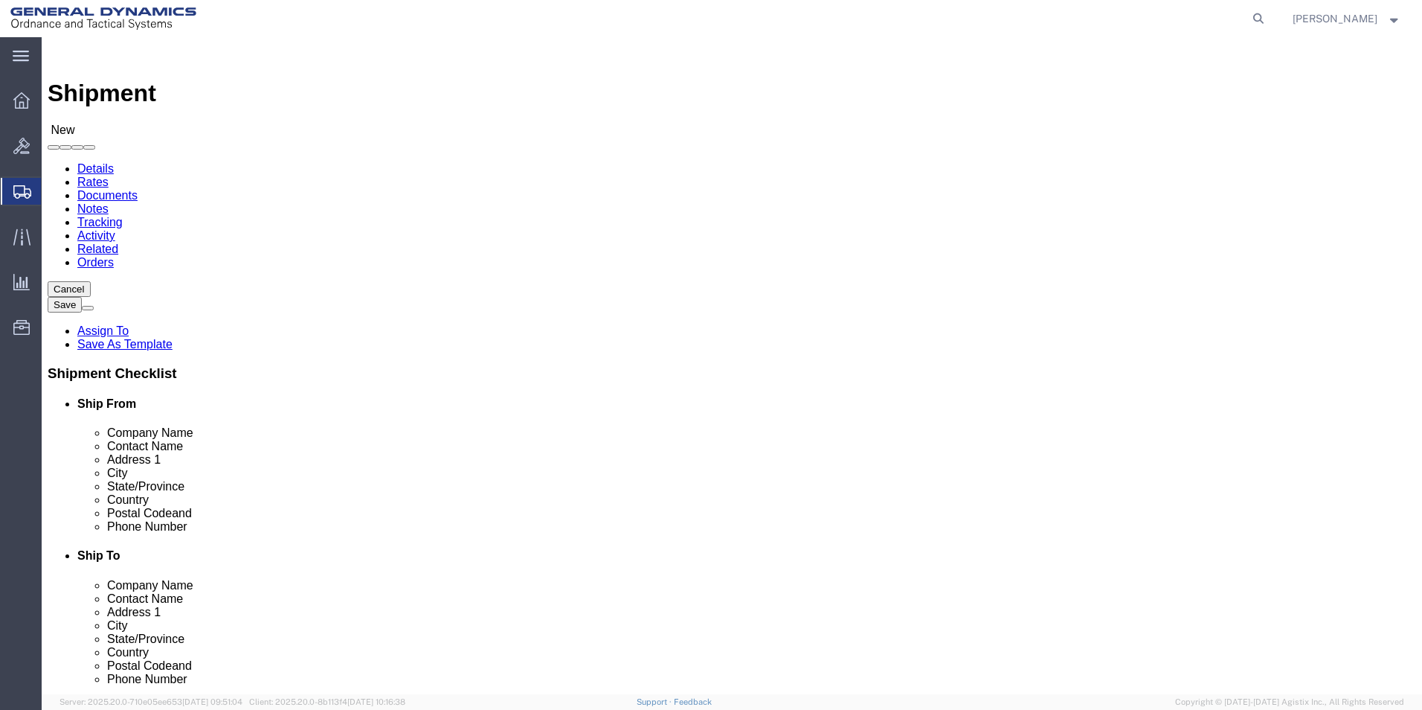
click input "text"
type input "[STREET_ADDRESS]"
click input "text"
type input "[GEOGRAPHIC_DATA]"
click input "Postal Code"
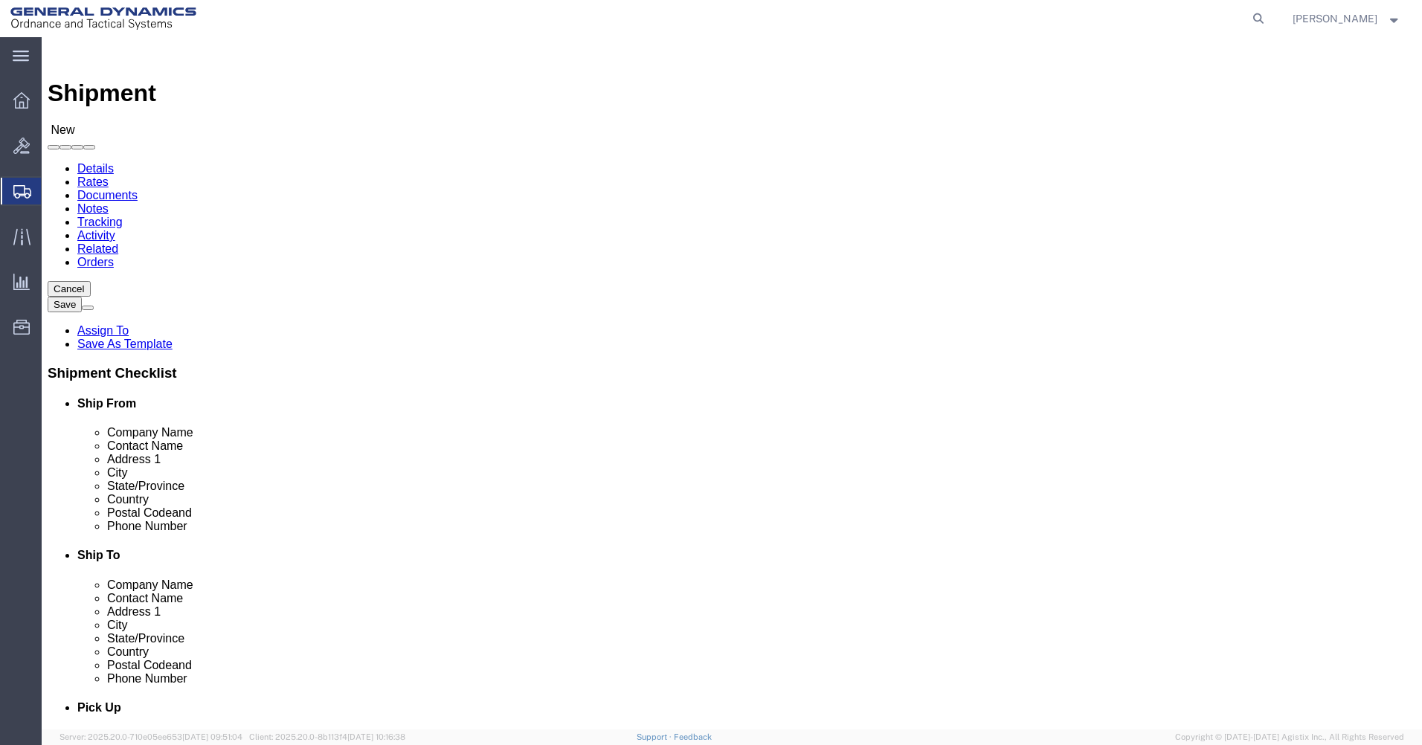
click input "Postal Code"
type input "52638"
click input "text"
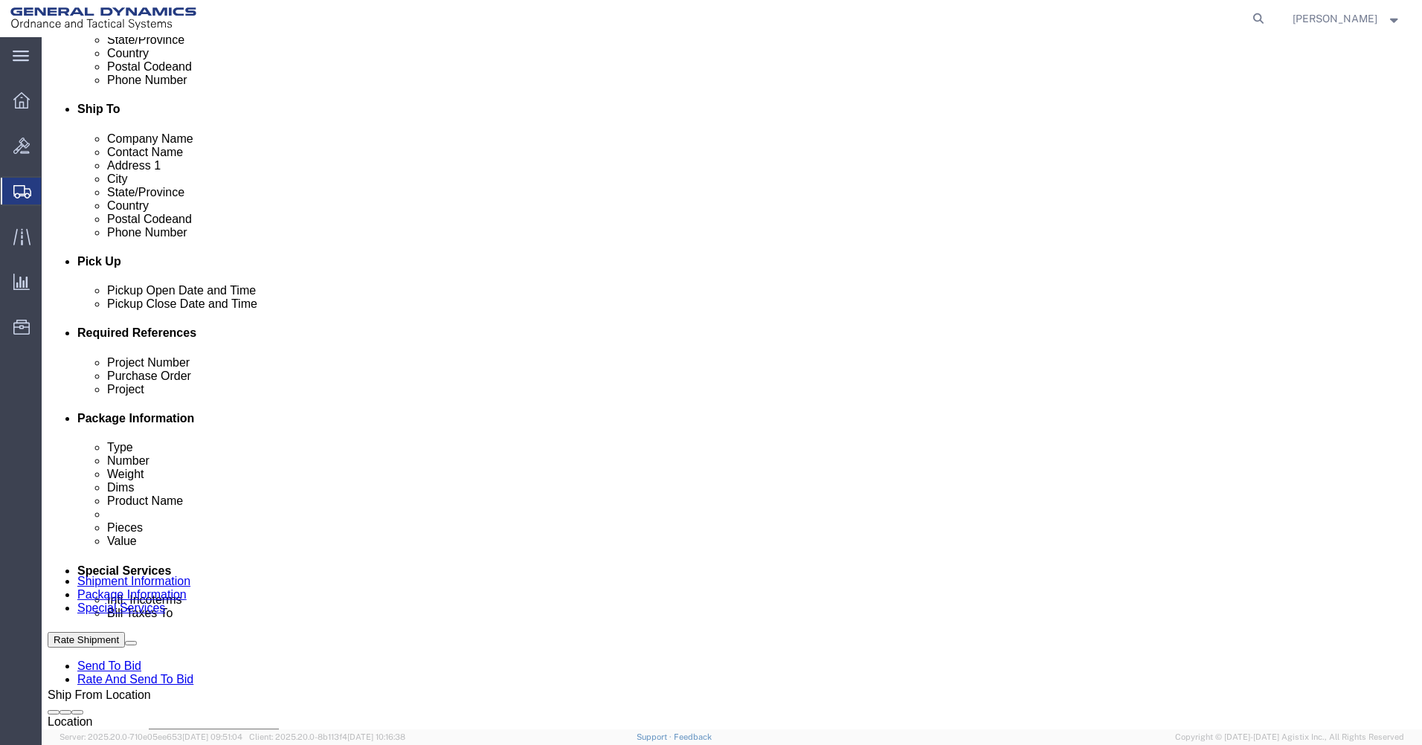
type input "[PHONE_NUMBER]"
click input "text"
type input "30100301"
type input "29140"
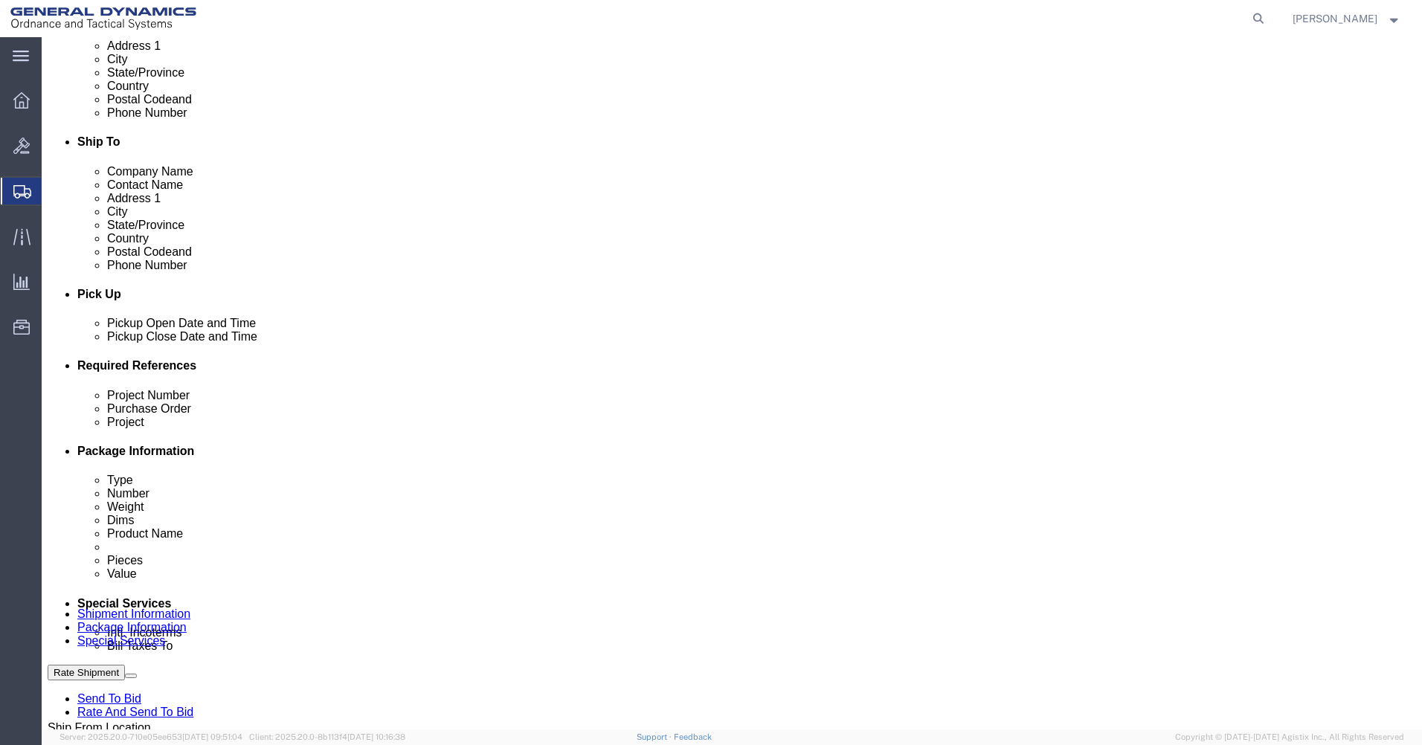
scroll to position [585, 0]
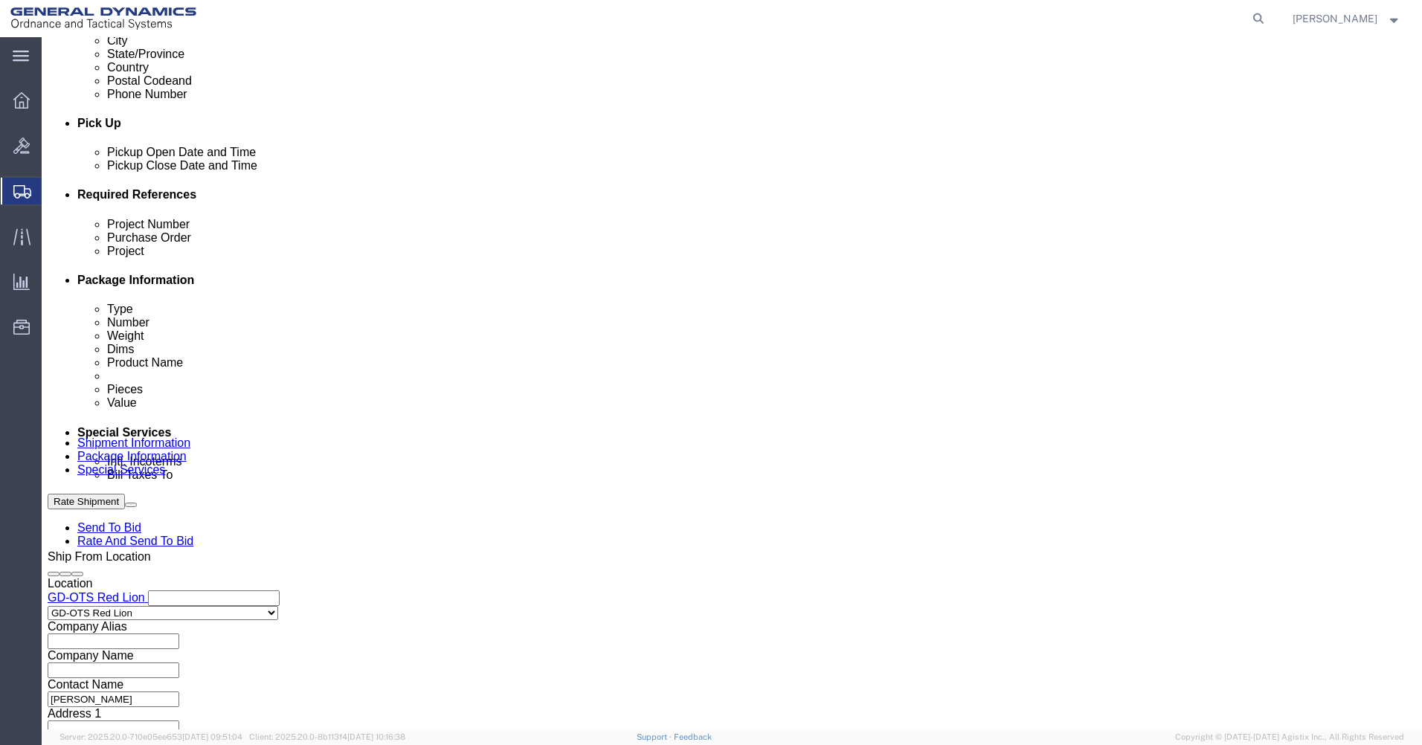
type input "9000"
click button "Continue"
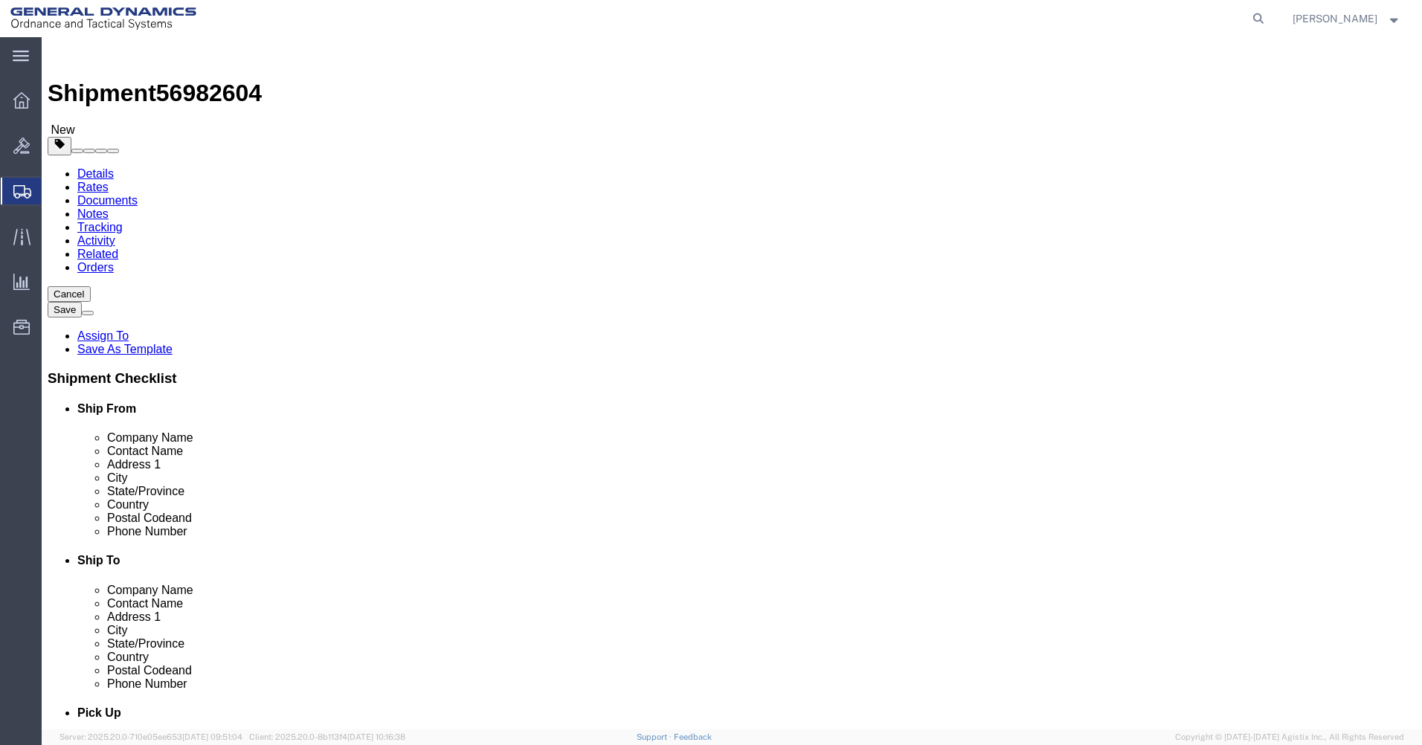
drag, startPoint x: 237, startPoint y: 260, endPoint x: 237, endPoint y: 272, distance: 11.9
click select "Select Bale(s) Basket(s) Bolt(s) Bottle(s) Buckets Bulk Bundle(s) Can(s) Cardbo…"
select select "SKID"
click select "Select Bale(s) Basket(s) Bolt(s) Bottle(s) Buckets Bulk Bundle(s) Can(s) Cardbo…"
click input "text"
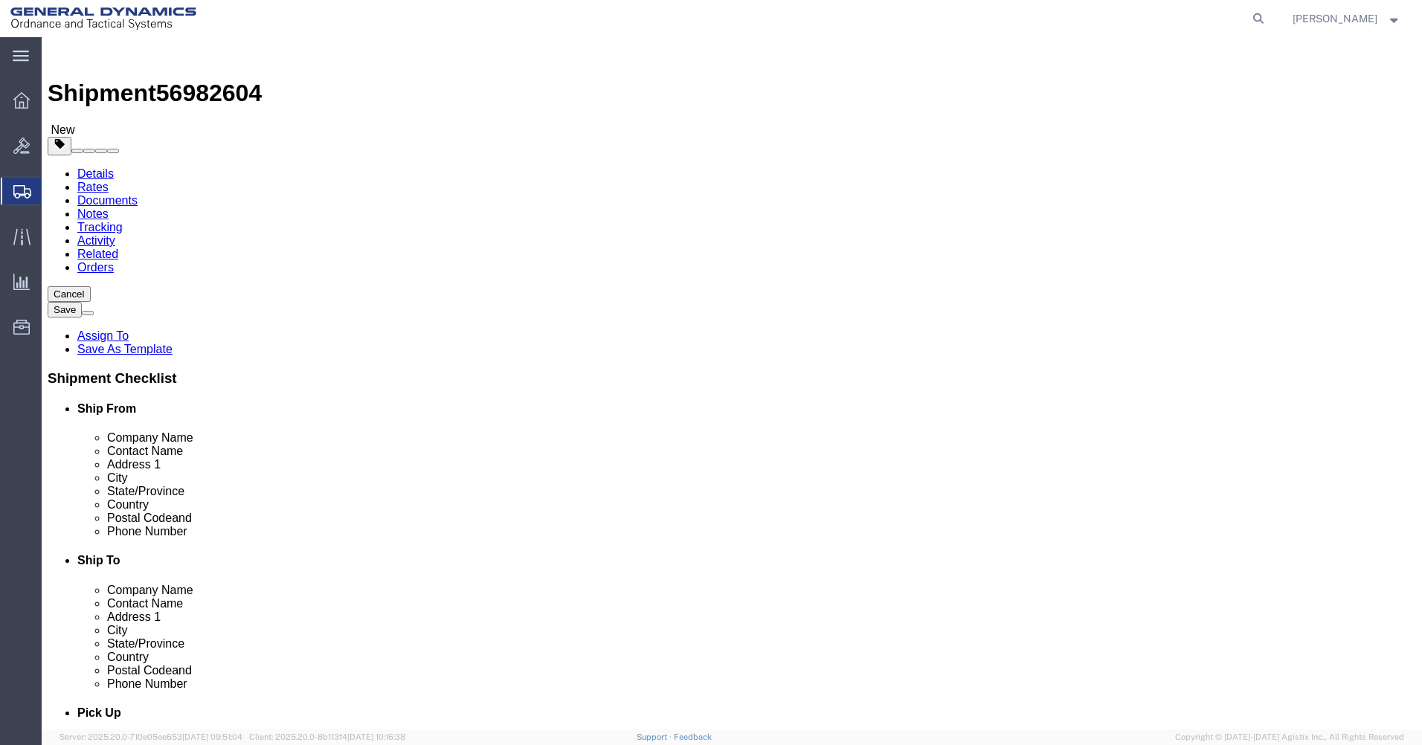
click input "1"
type input "23"
click input "text"
type input "52"
type input "48"
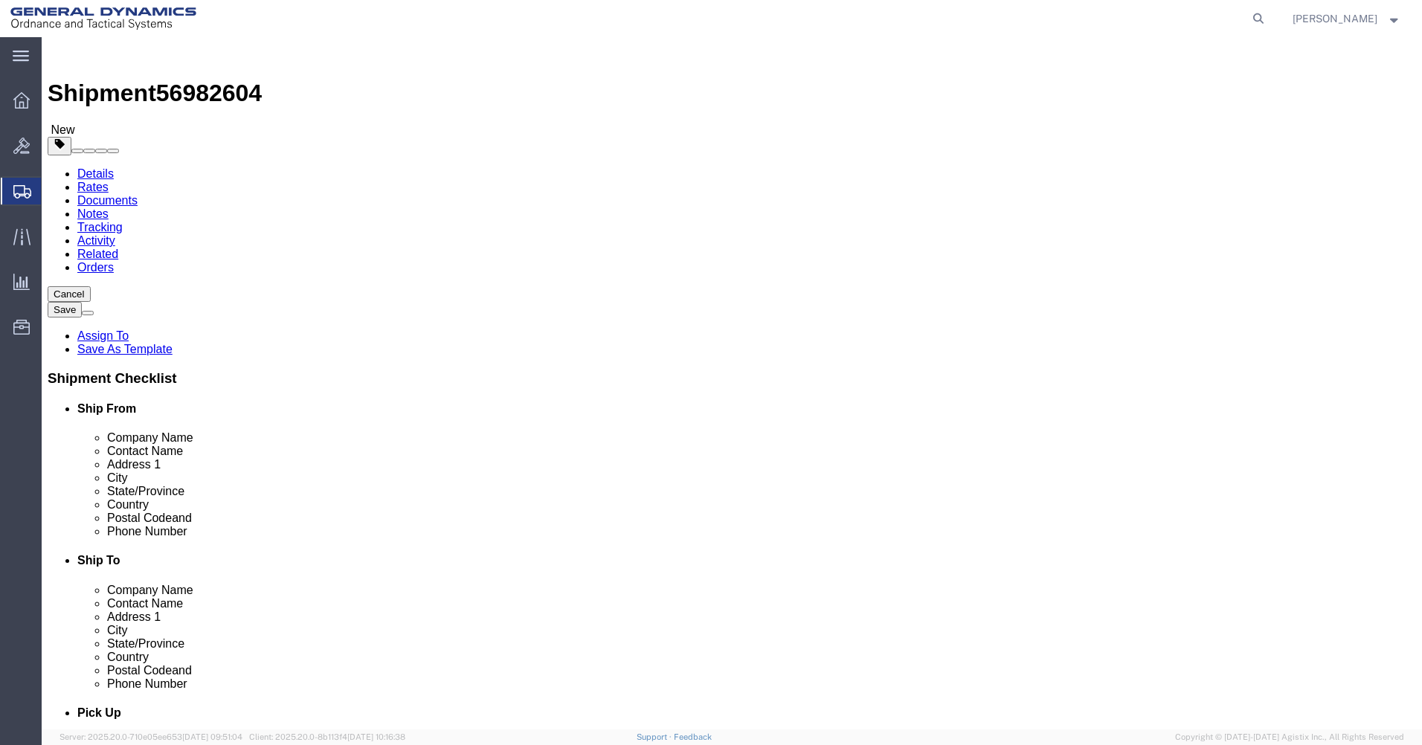
type input "27"
drag, startPoint x: 238, startPoint y: 373, endPoint x: 92, endPoint y: 365, distance: 146.0
click div "Weight 0.00 Select kgs lbs Ship. t°"
type input "1900"
click div "23 x Skid(s) Package Type Select Bale(s) Basket(s) Bolt(s) Bottle(s) Buckets Bu…"
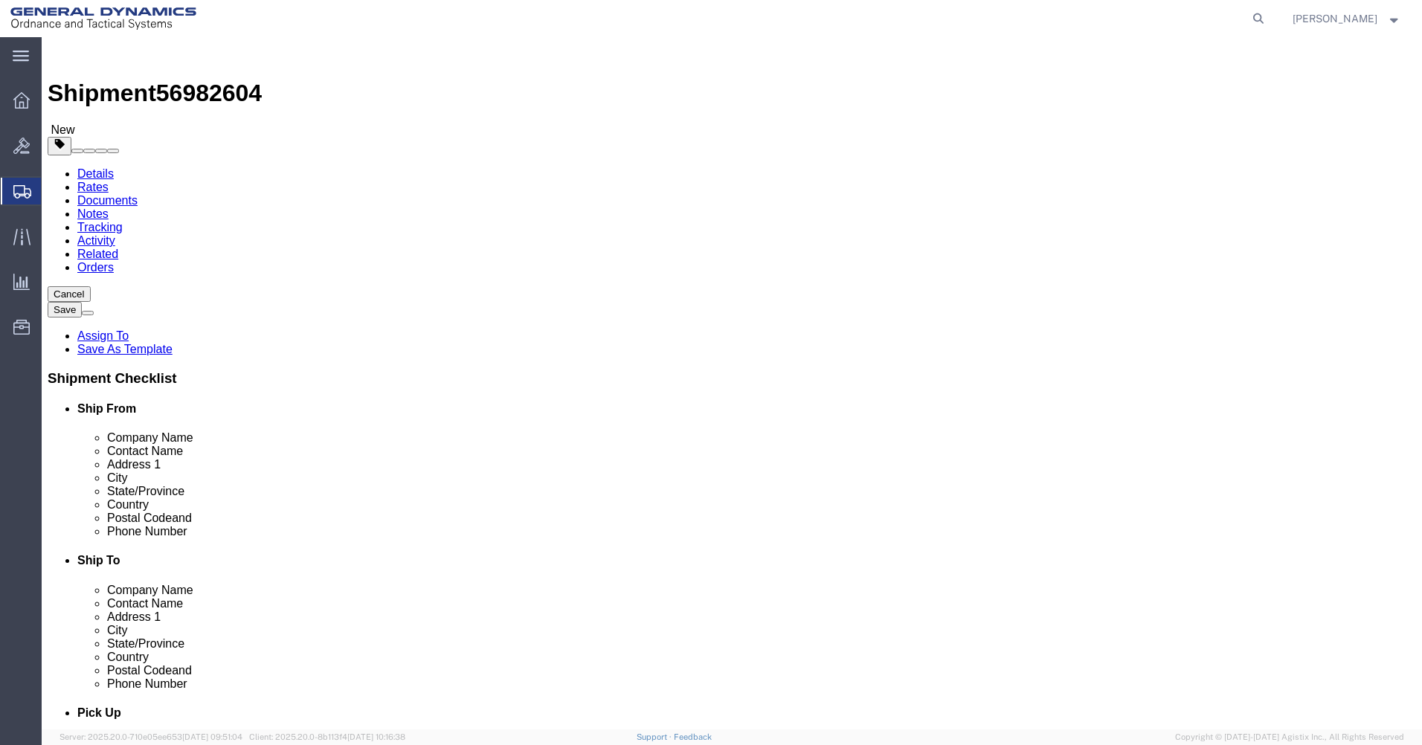
click span
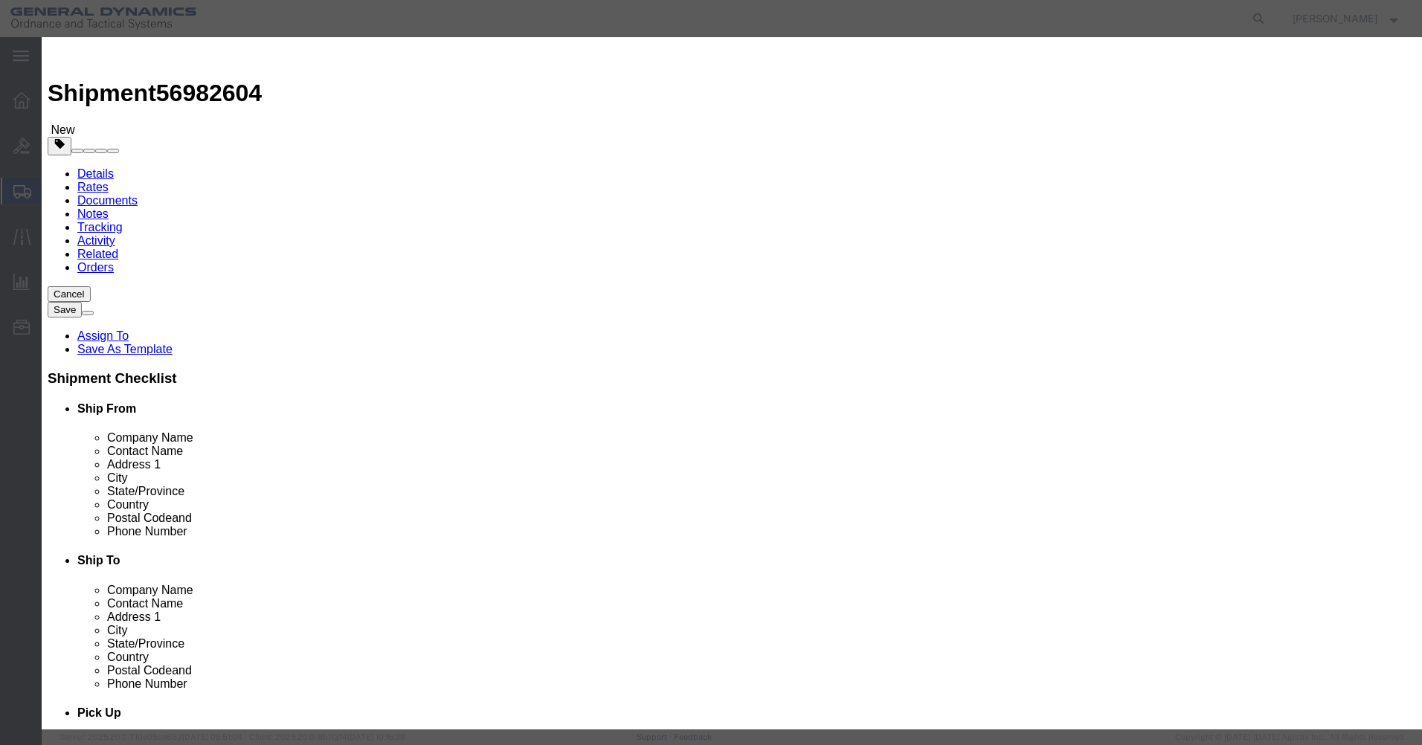
click input "text"
type input "M1002 PSA"
drag, startPoint x: 342, startPoint y: 142, endPoint x: 443, endPoint y: 142, distance: 100.4
click label "Pieces"
drag, startPoint x: 396, startPoint y: 139, endPoint x: 369, endPoint y: 137, distance: 27.6
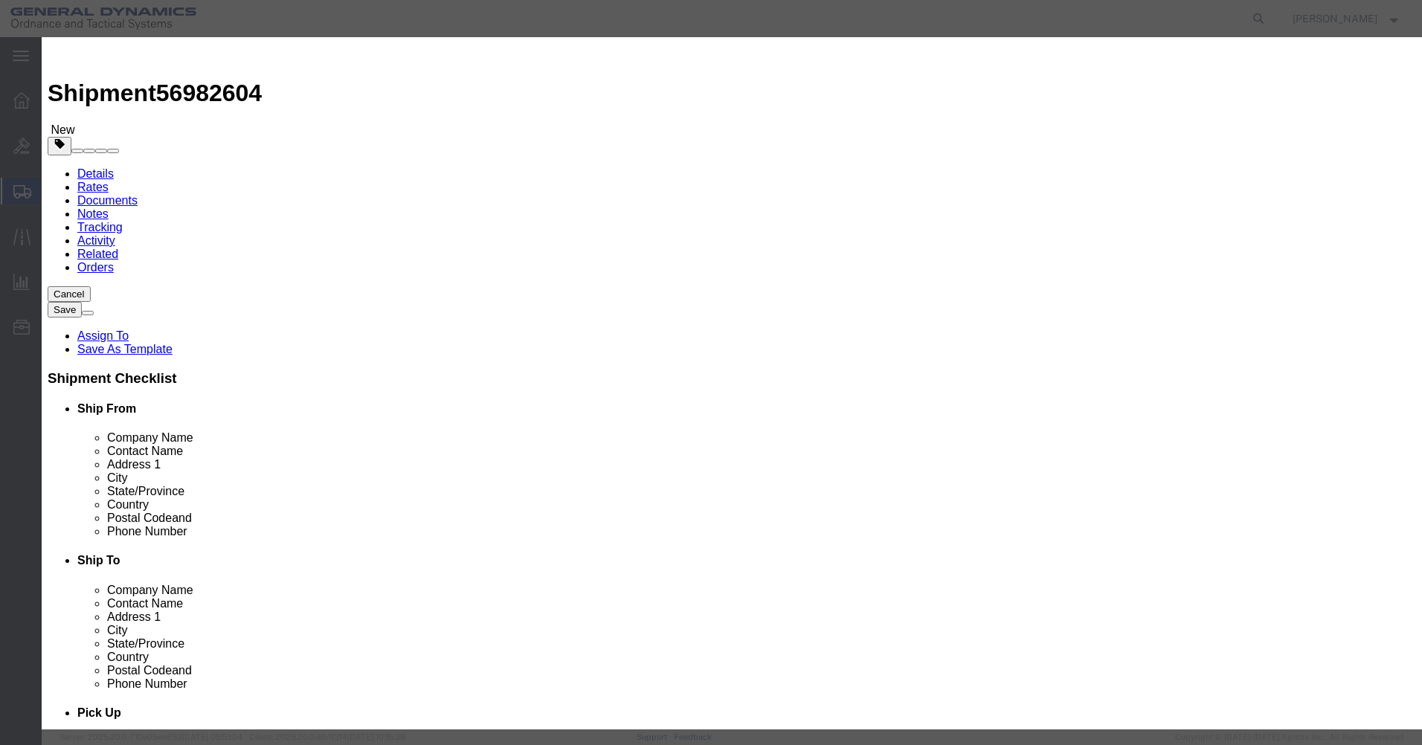
click div "Pieces Number of pieces inside all the packages 0 Select Bag Barrels 100Board F…"
type input "1656"
click input "text"
type input "1"
drag, startPoint x: 450, startPoint y: 191, endPoint x: 456, endPoint y: 198, distance: 9.0
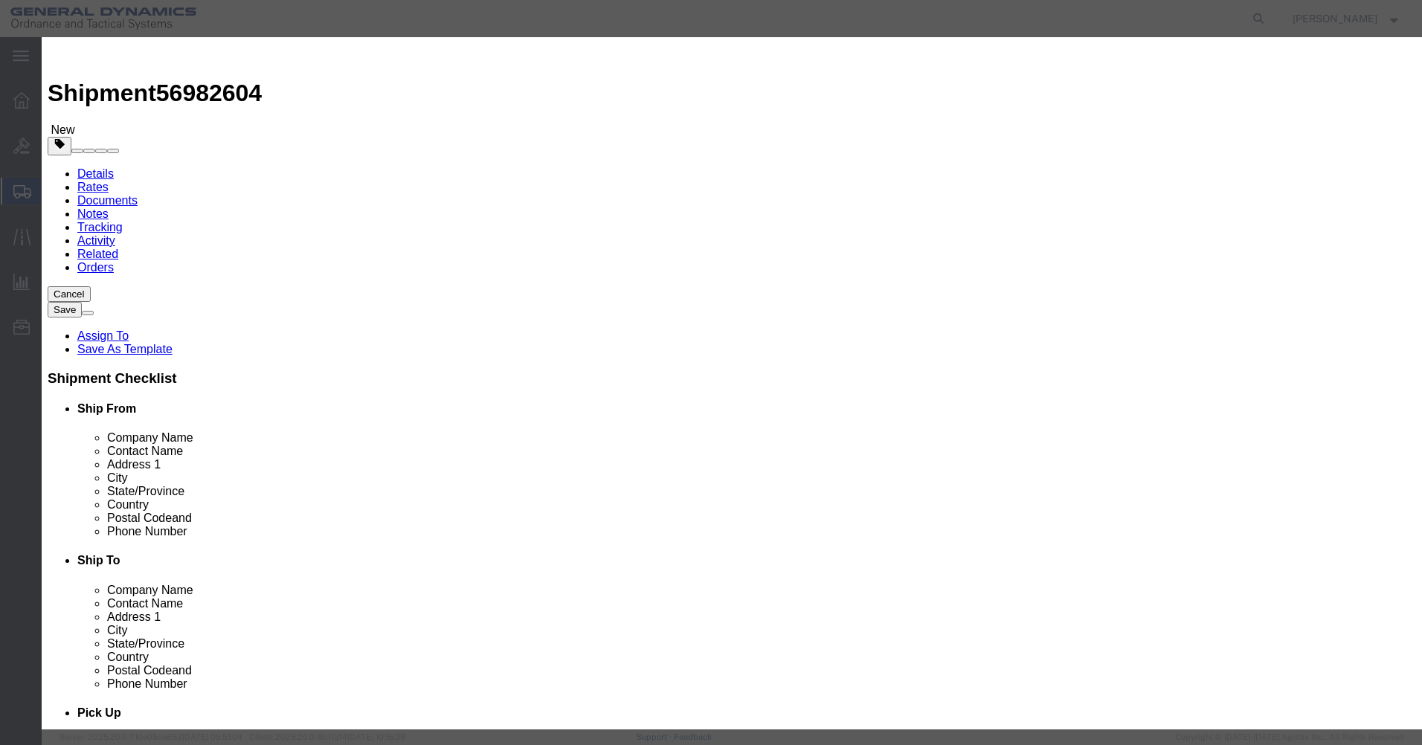
click select "Select 50 55 60 65 70 85 92.5 100 125 175 250 300 400"
select select "85"
click select "Select 50 55 60 65 70 85 92.5 100 125 175 250 300 400"
click div "Save & Add Another Save & Close Close"
click button "Save & Close"
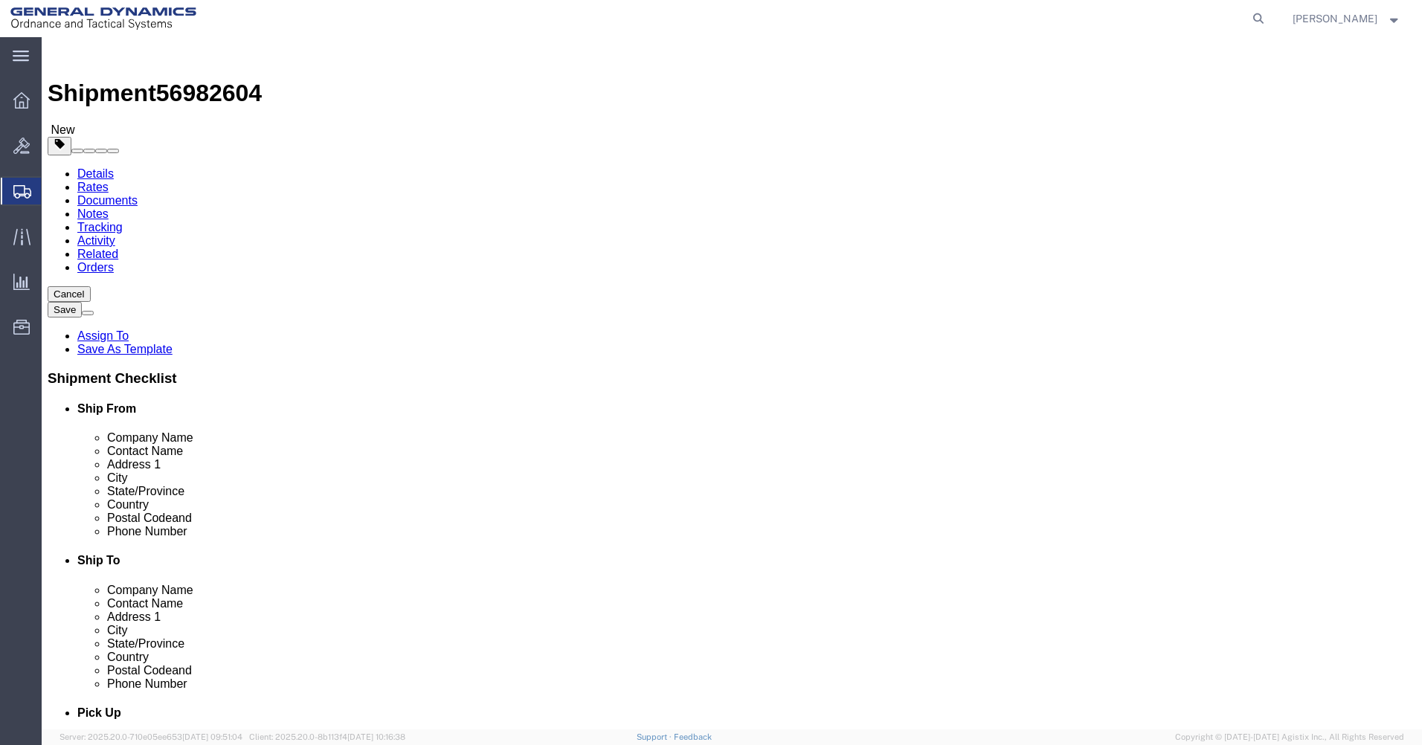
click input "text"
type input "72"
click button "Continue"
click icon
drag, startPoint x: 225, startPoint y: 376, endPoint x: 131, endPoint y: 370, distance: 94.7
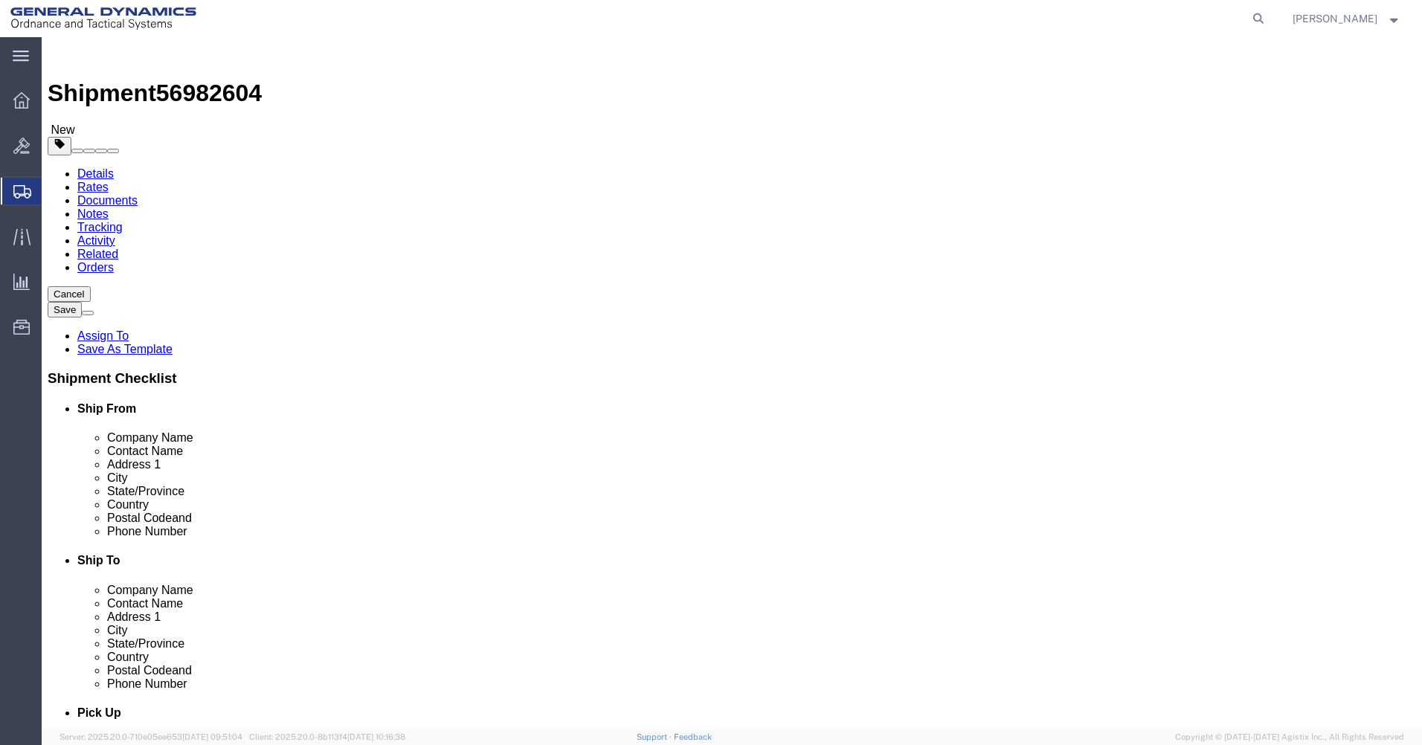
click div "Weight 1900 Select kgs lbs Ship. t°"
type input "0"
type input "43700"
click button "Continue"
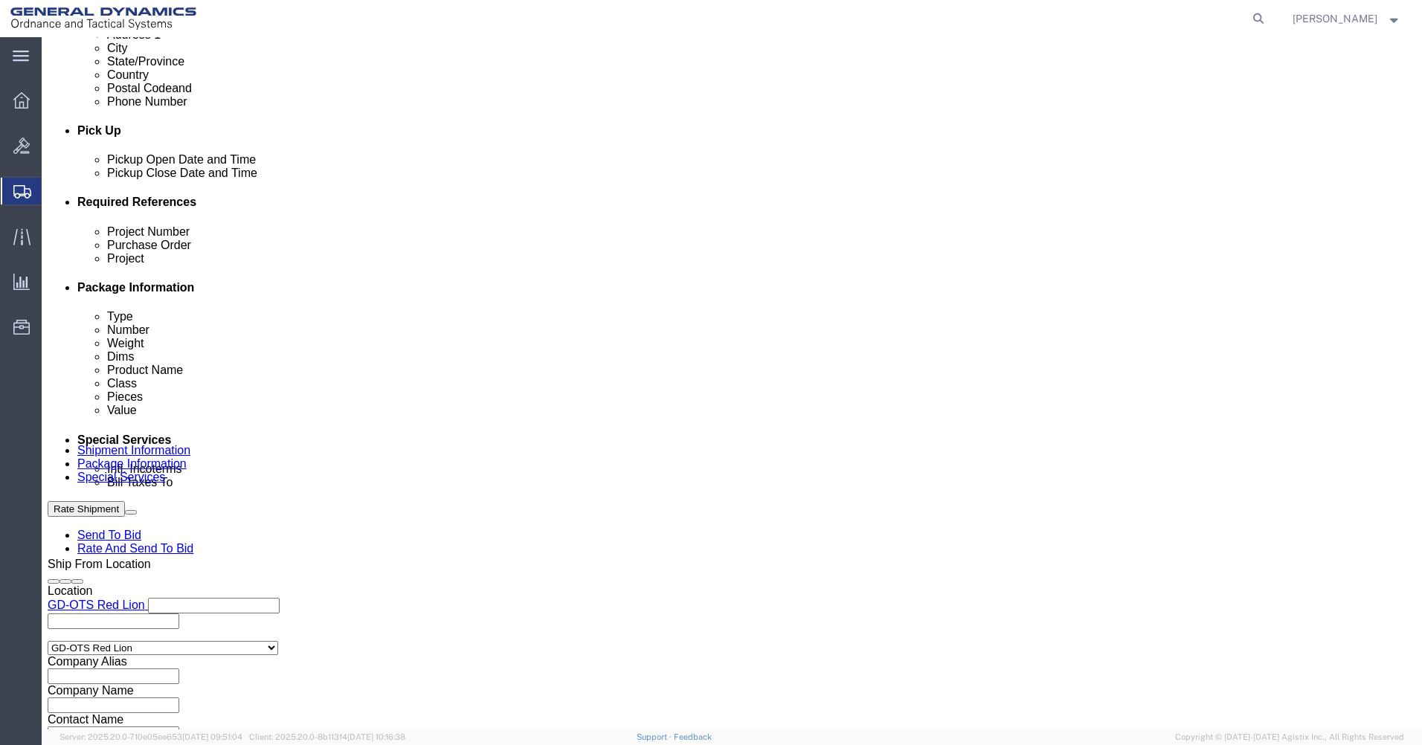
scroll to position [583, 0]
click icon
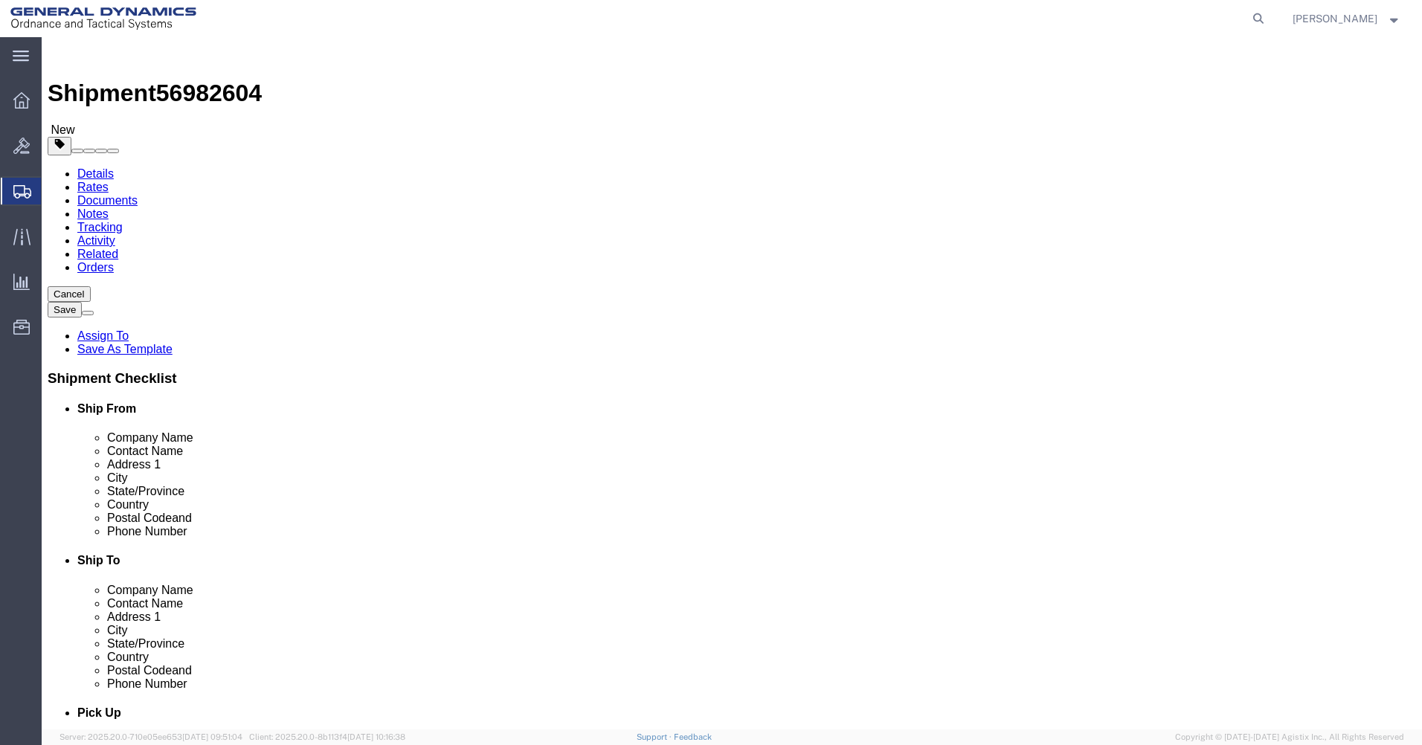
click button "Rate Shipment"
click icon
click button "Rate Shipment"
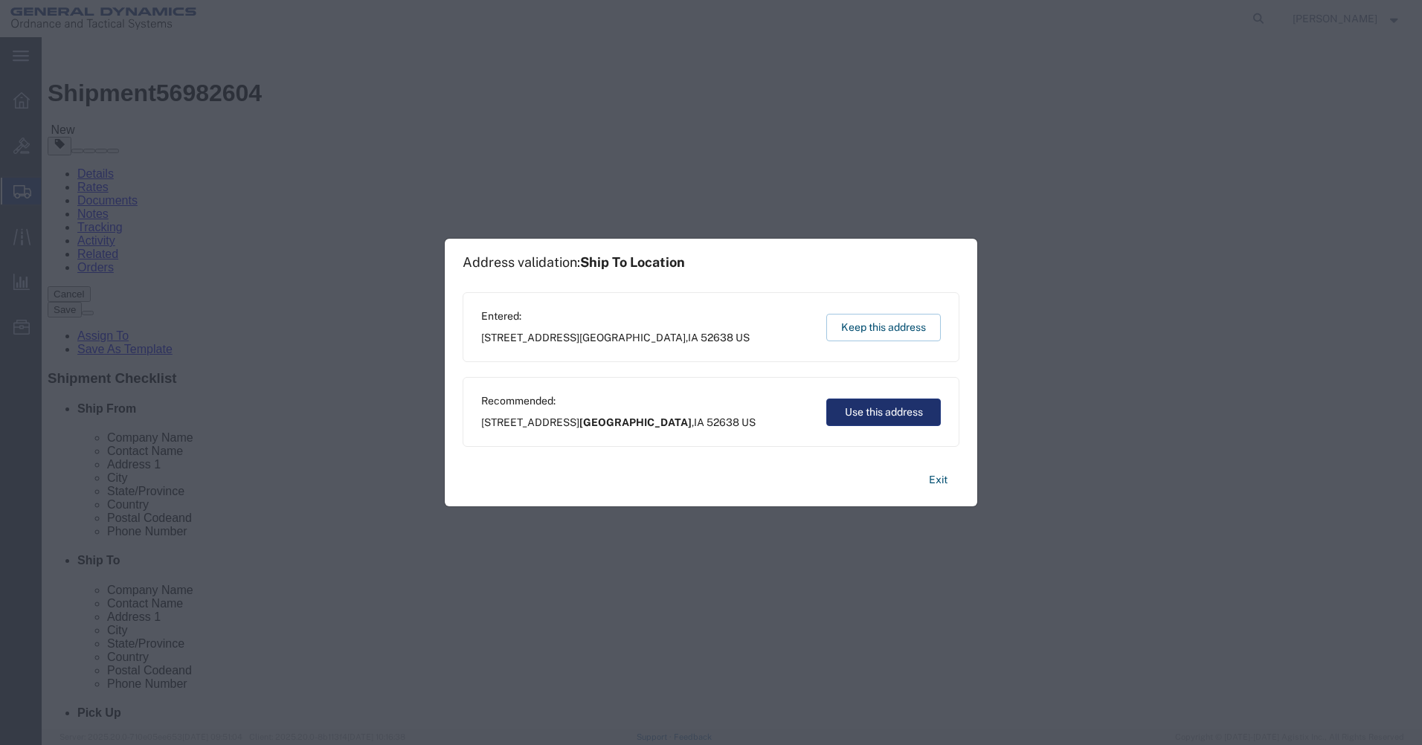
click at [867, 411] on button "Use this address" at bounding box center [883, 413] width 115 height 28
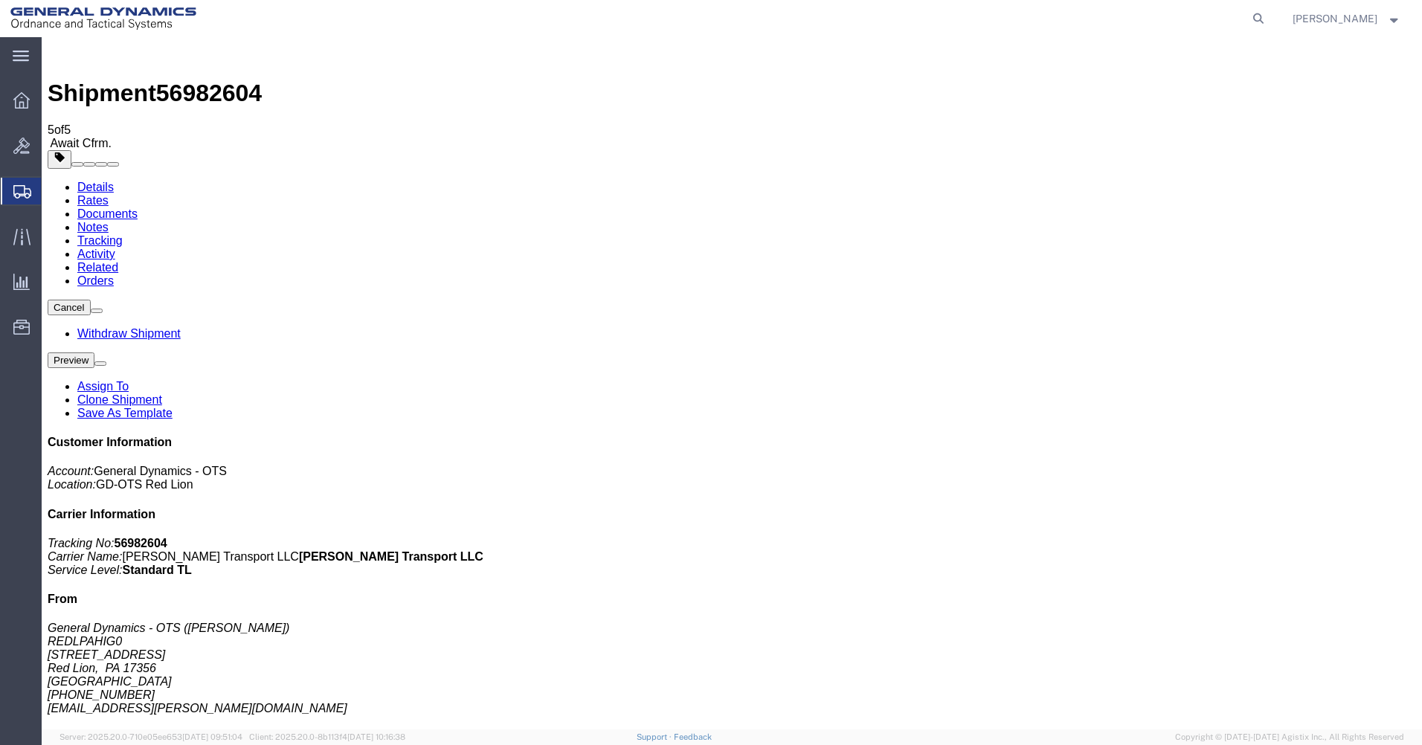
click at [109, 194] on link "Rates" at bounding box center [92, 200] width 31 height 13
